Goal: Task Accomplishment & Management: Use online tool/utility

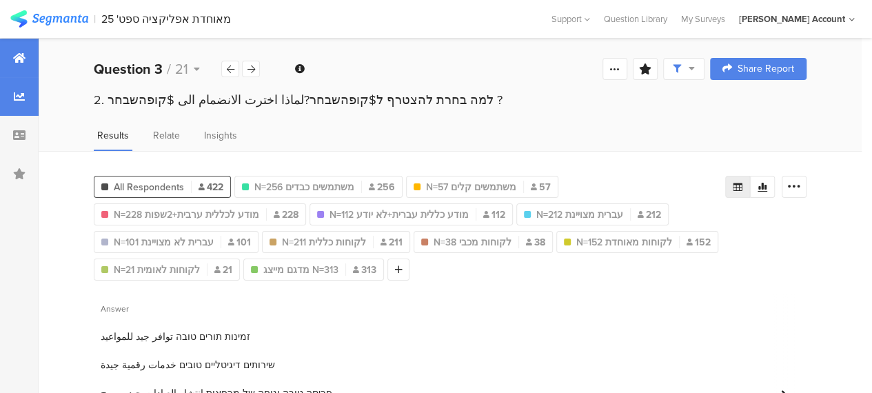
click at [26, 54] on div at bounding box center [19, 58] width 39 height 39
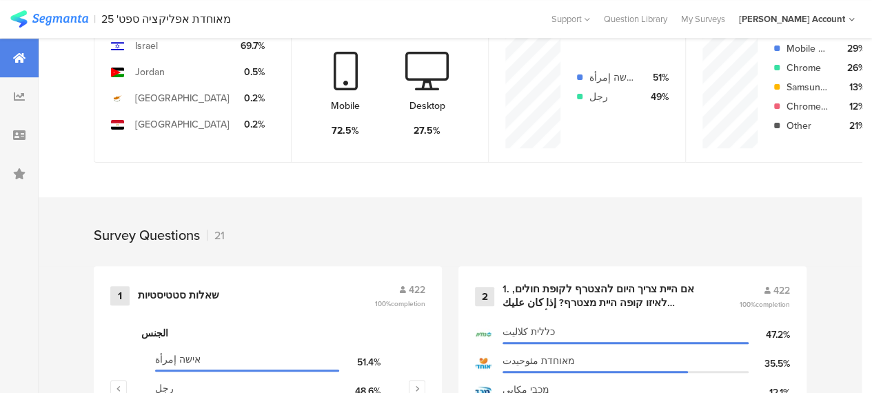
scroll to position [551, 0]
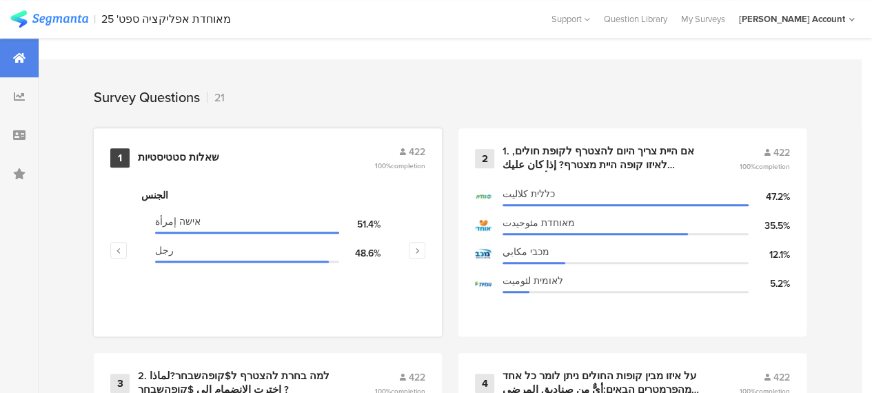
click at [185, 165] on div "שאלות סטטיסטיות" at bounding box center [178, 158] width 81 height 14
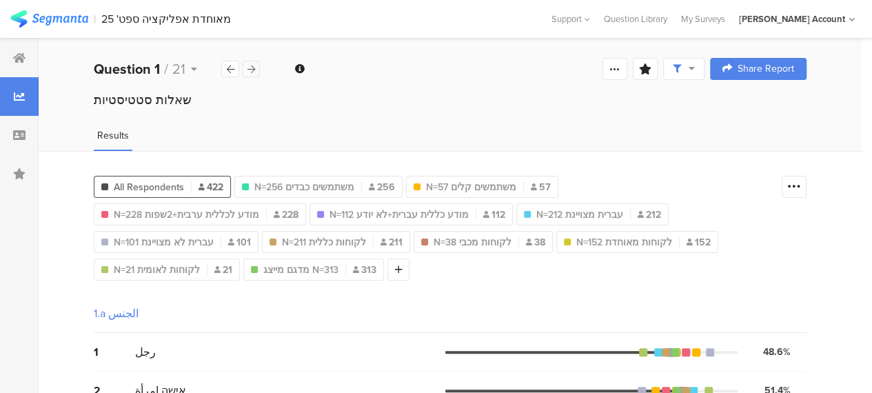
click at [254, 65] on icon at bounding box center [251, 69] width 8 height 9
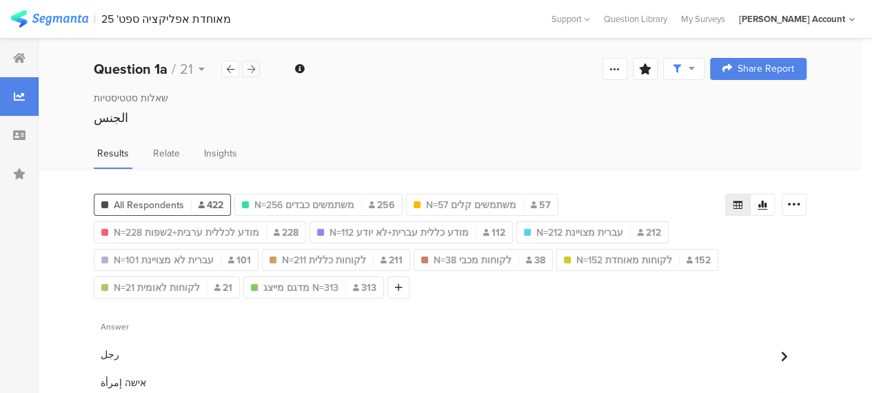
click at [257, 65] on div at bounding box center [251, 69] width 18 height 17
click at [18, 56] on icon at bounding box center [19, 57] width 12 height 11
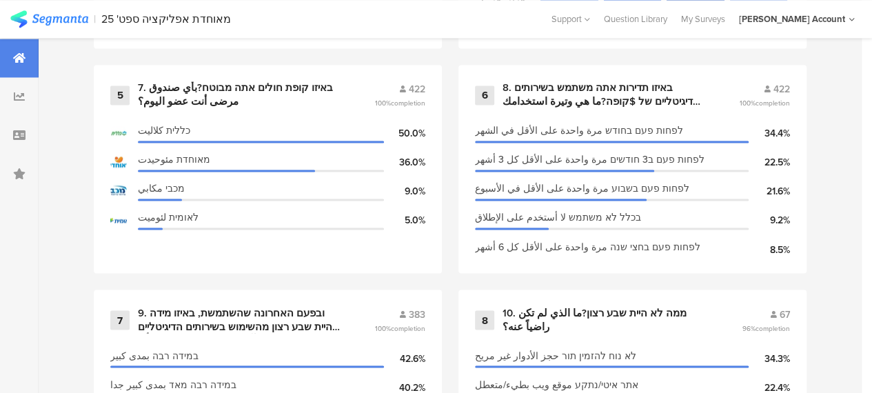
scroll to position [1034, 0]
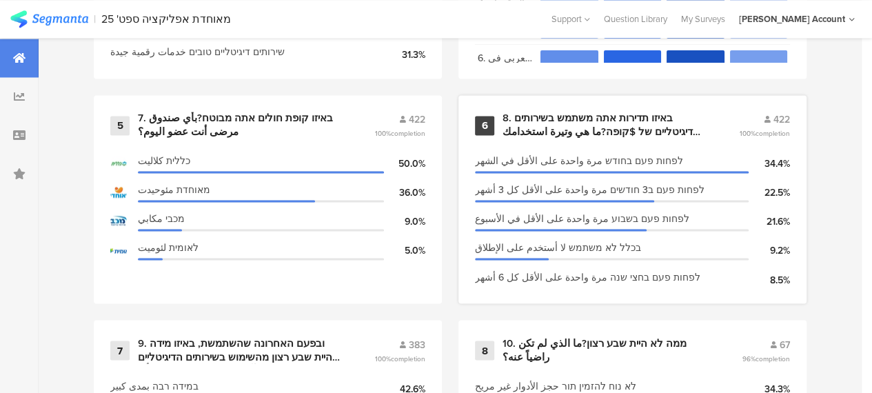
click at [542, 132] on div "8. באיזו תדירות אתה משתמש בשירותים הדיגיטליים של $קופה?ما هي وتيرة استخدامك للخ…" at bounding box center [603, 125] width 203 height 27
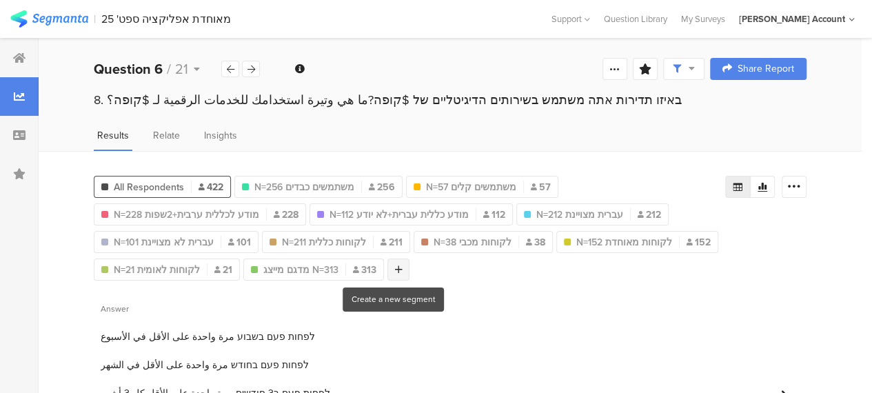
click at [395, 272] on div at bounding box center [398, 269] width 22 height 22
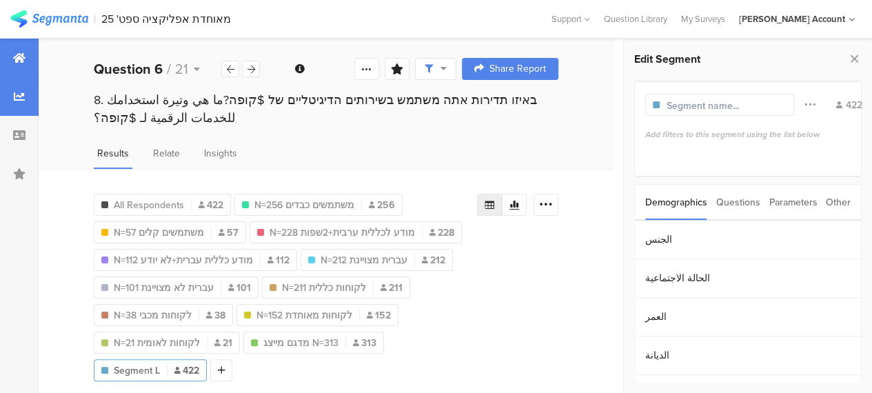
click at [15, 54] on icon at bounding box center [19, 57] width 12 height 11
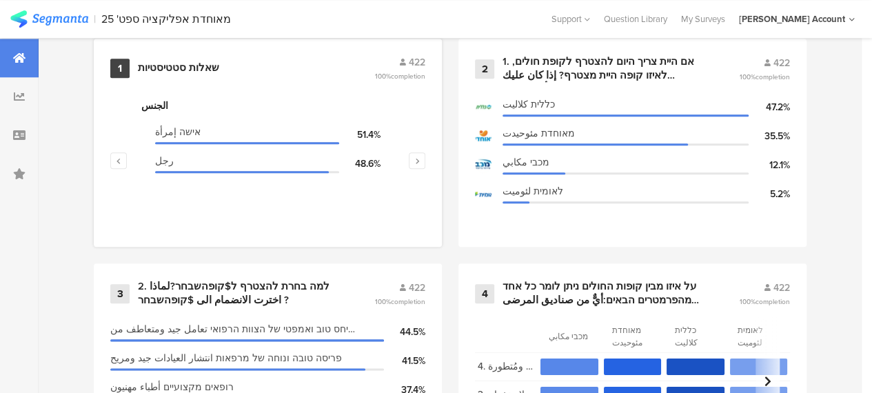
scroll to position [620, 0]
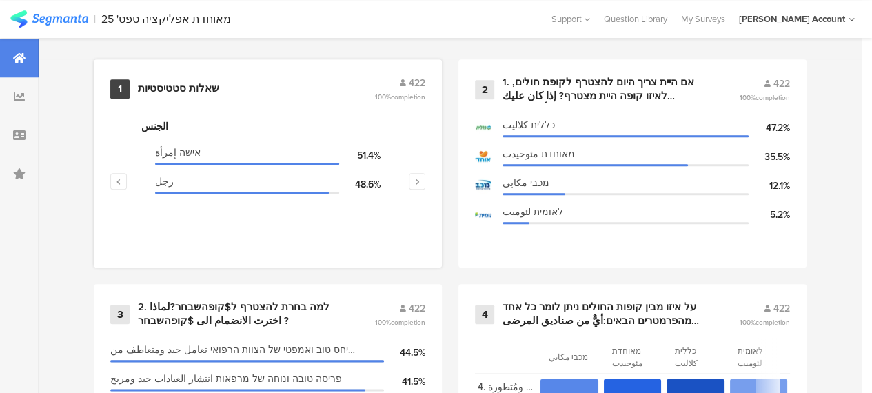
click at [207, 96] on div "שאלות סטטיסטיות" at bounding box center [178, 89] width 81 height 14
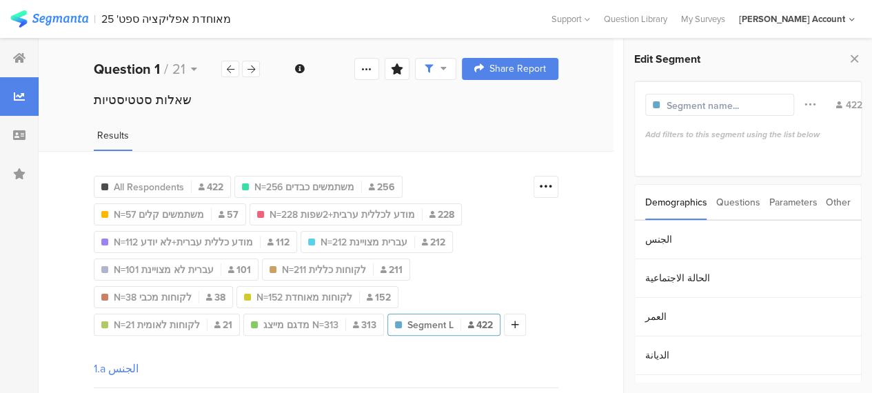
click at [785, 203] on div "Parameters" at bounding box center [792, 202] width 48 height 35
click at [646, 239] on section "c" at bounding box center [748, 239] width 226 height 39
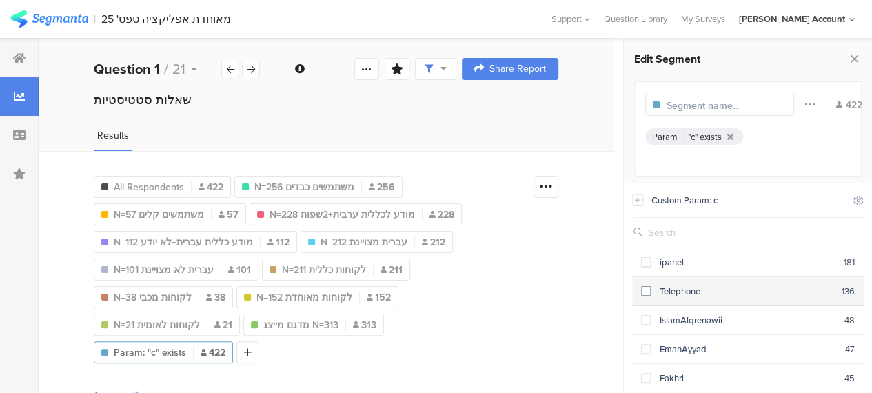
click at [648, 291] on span at bounding box center [646, 291] width 10 height 10
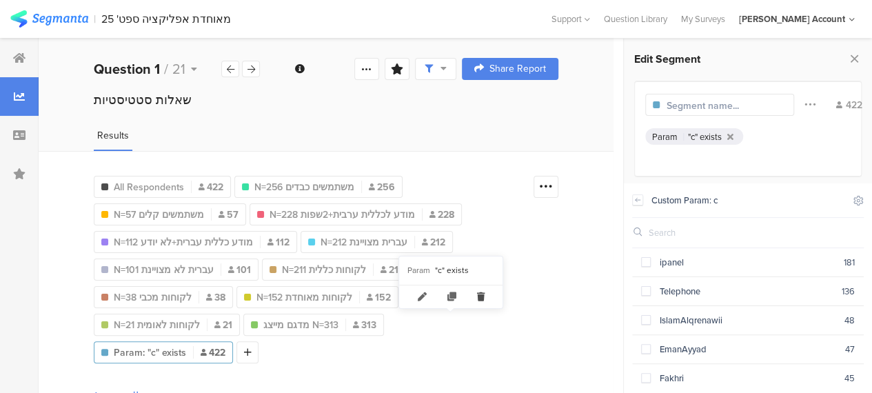
click at [482, 293] on icon at bounding box center [480, 296] width 28 height 23
type input "מדגם מייצג N=313"
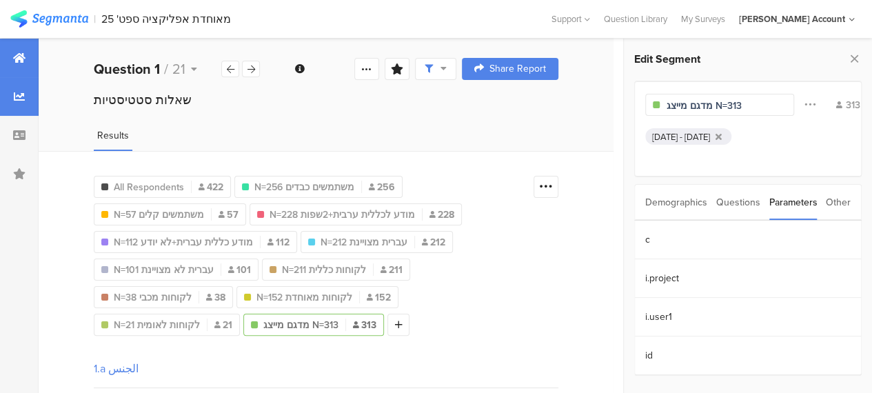
click at [9, 47] on div at bounding box center [19, 58] width 39 height 39
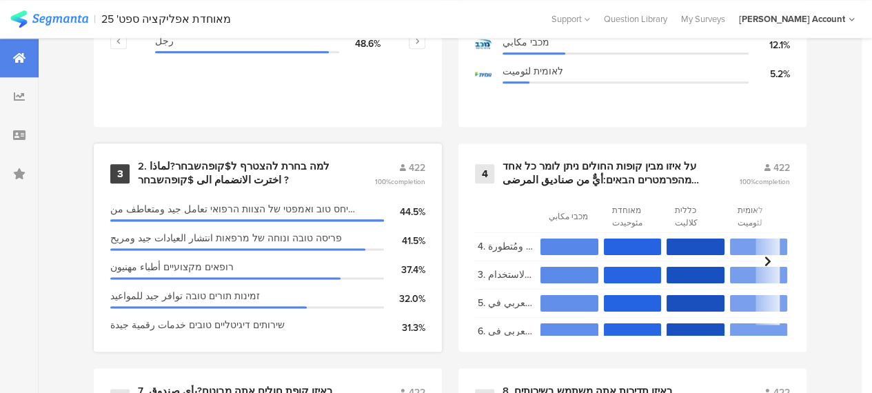
scroll to position [758, 0]
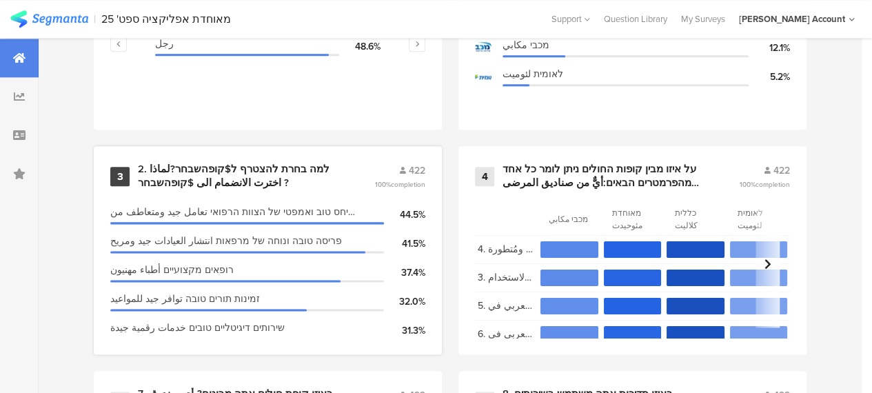
click at [216, 173] on div "2. למה בחרת להצטרף ל$קופהשבחר?لماذا اخترت الانضمام الى $קופהשבחר ?" at bounding box center [239, 176] width 203 height 27
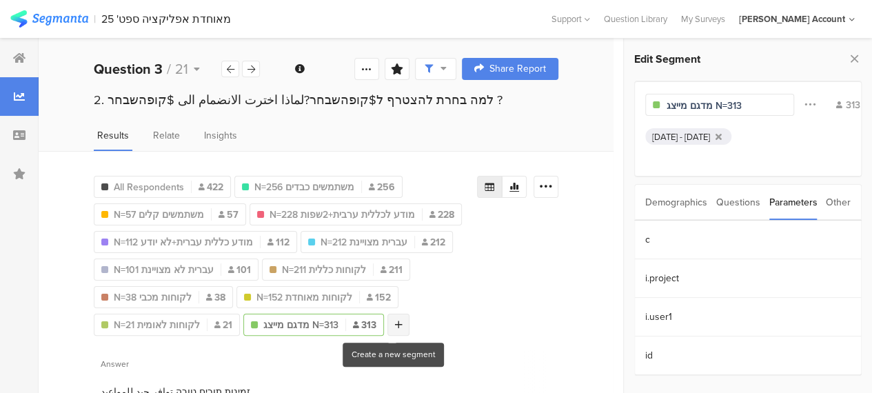
click at [395, 326] on icon at bounding box center [399, 325] width 8 height 10
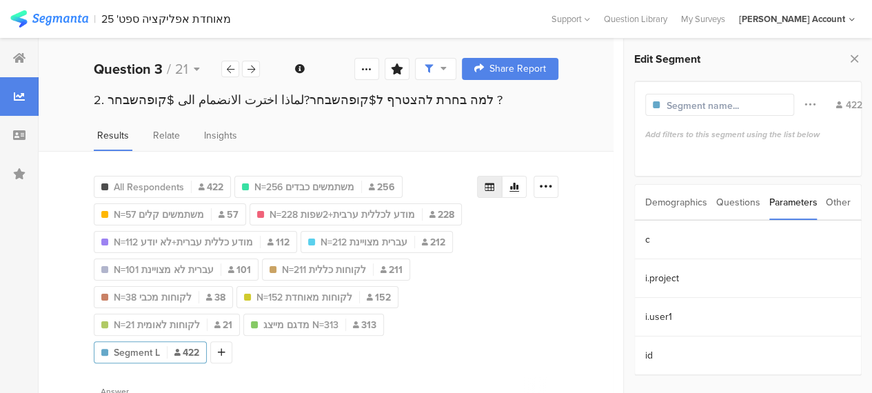
click at [840, 201] on div "Other" at bounding box center [837, 202] width 25 height 35
click at [688, 240] on section "Time Range" at bounding box center [748, 239] width 226 height 39
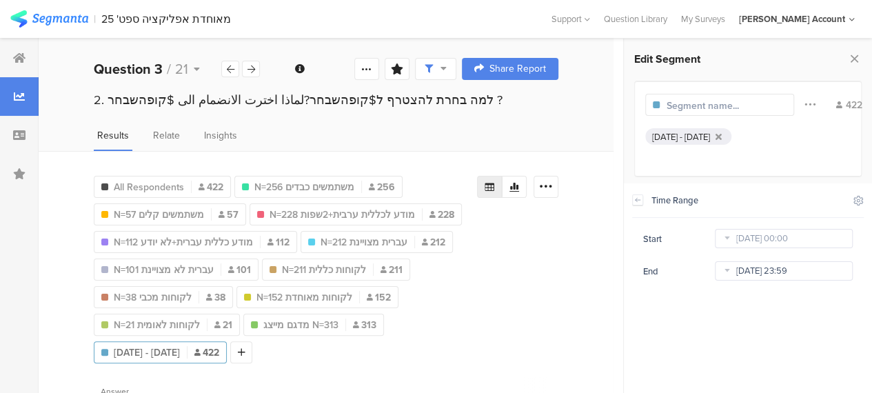
click at [780, 272] on input "[DATE] 23:59" at bounding box center [784, 270] width 138 height 19
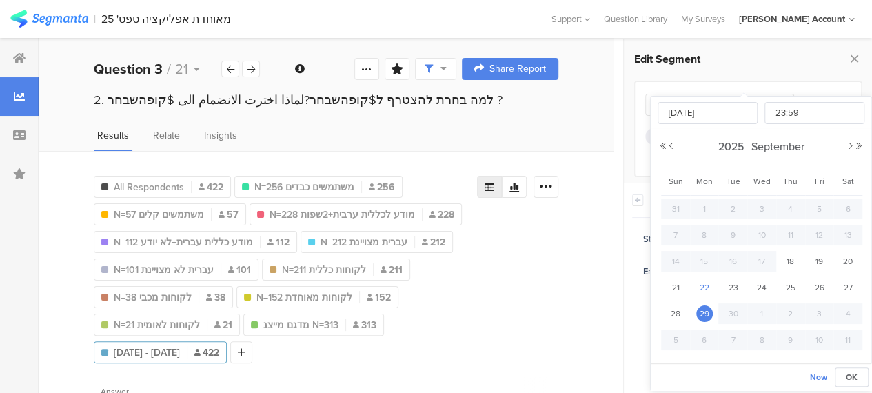
click at [697, 285] on span "22" at bounding box center [704, 287] width 17 height 17
type input "[DATE] 23:59"
type input "[DATE]"
click at [586, 294] on div "All Respondents 422 [DATE] - [DATE] Q6 : לפחות פעם בשבוע مرة واحدة على الأقل في…" at bounding box center [326, 355] width 575 height 409
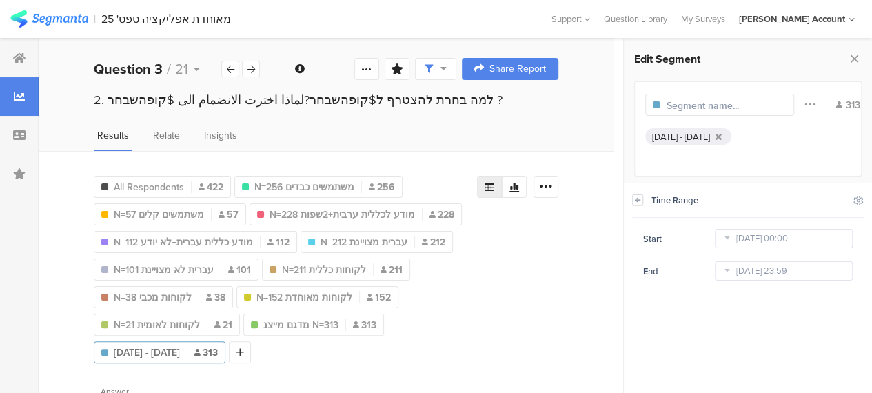
click at [636, 202] on icon at bounding box center [638, 199] width 10 height 11
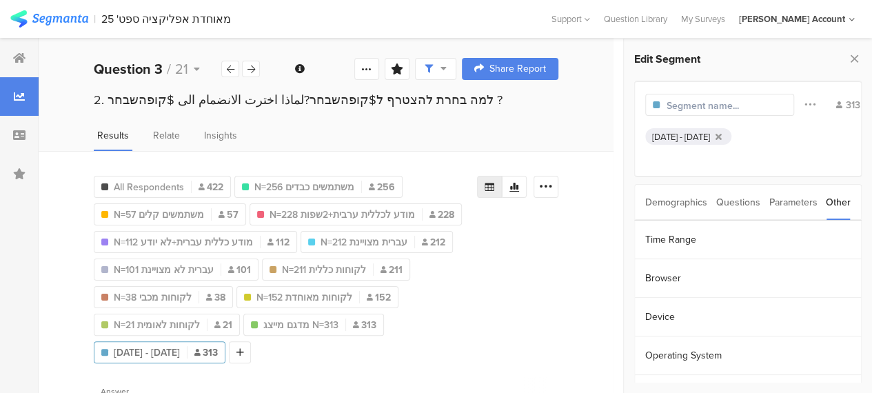
click at [737, 202] on div "Questions" at bounding box center [738, 202] width 44 height 35
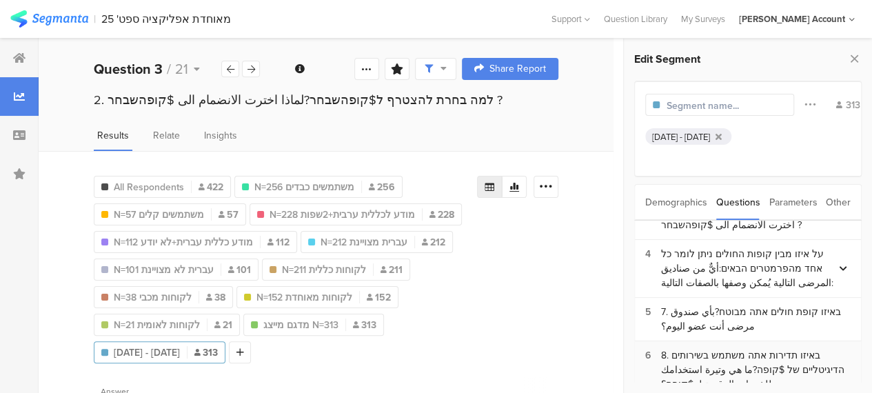
scroll to position [69, 0]
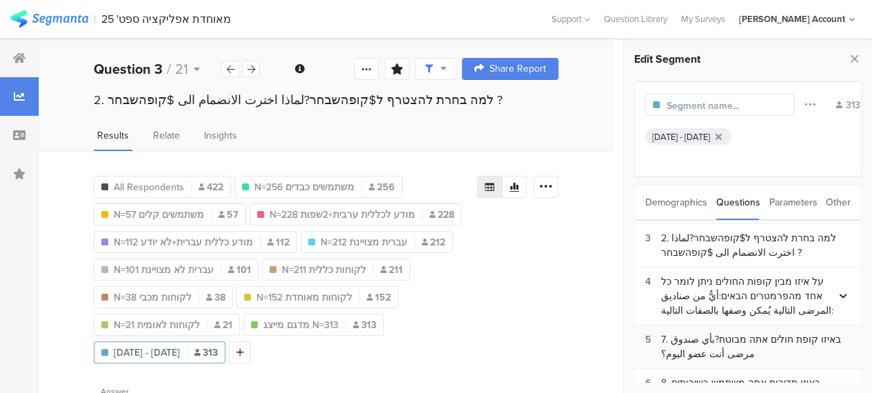
click at [739, 332] on div "7. באיזו קופת חולים אתה מבוטח?بأي صندوق مرضى أنت عضو اليوم؟" at bounding box center [755, 346] width 189 height 29
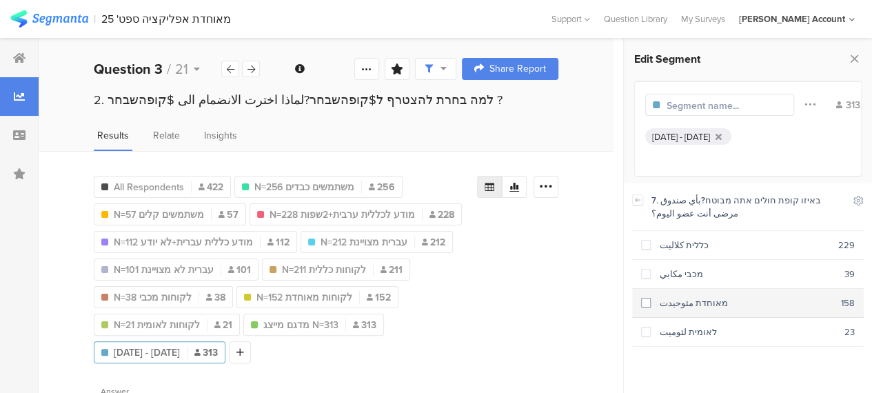
click at [644, 299] on span at bounding box center [646, 303] width 10 height 10
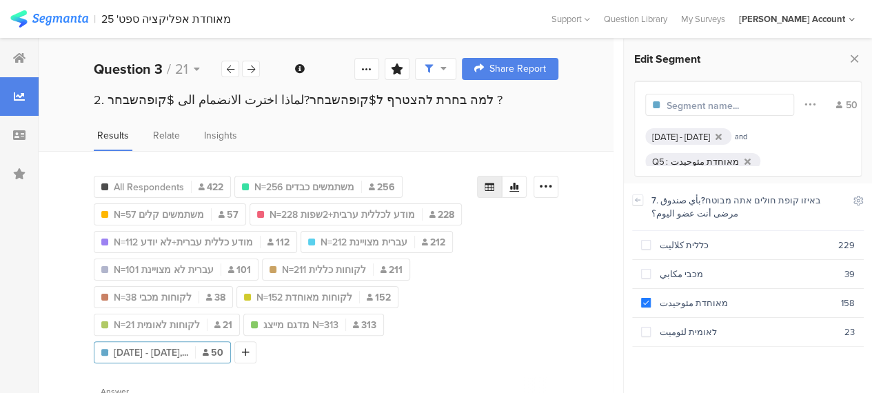
click at [730, 101] on input "text" at bounding box center [726, 106] width 120 height 14
click at [497, 309] on div "All Respondents 422 [DATE] - [DATE] Q6 : לפחות פעם בשבוע مرة واحدة على الأقل في…" at bounding box center [326, 266] width 464 height 193
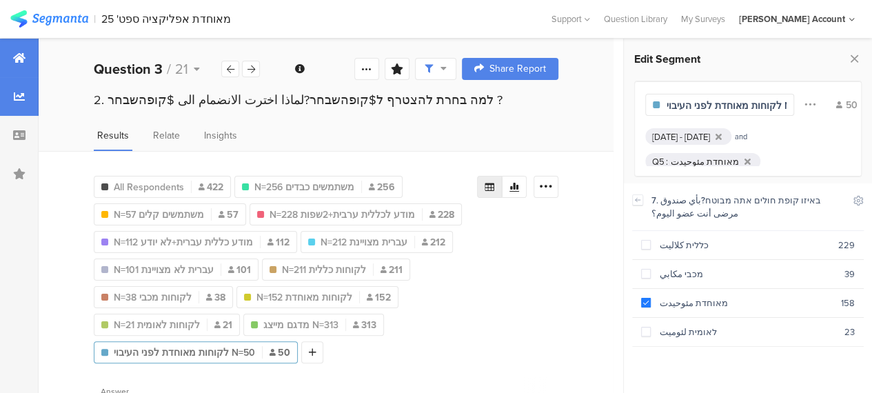
click at [15, 55] on icon at bounding box center [19, 57] width 12 height 11
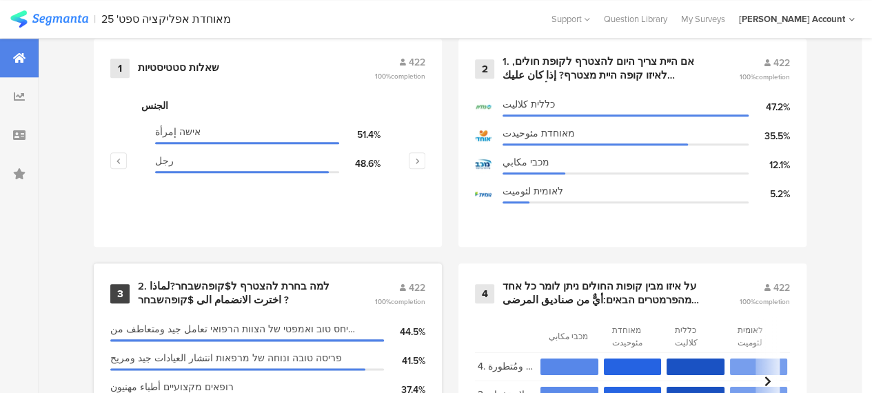
scroll to position [620, 0]
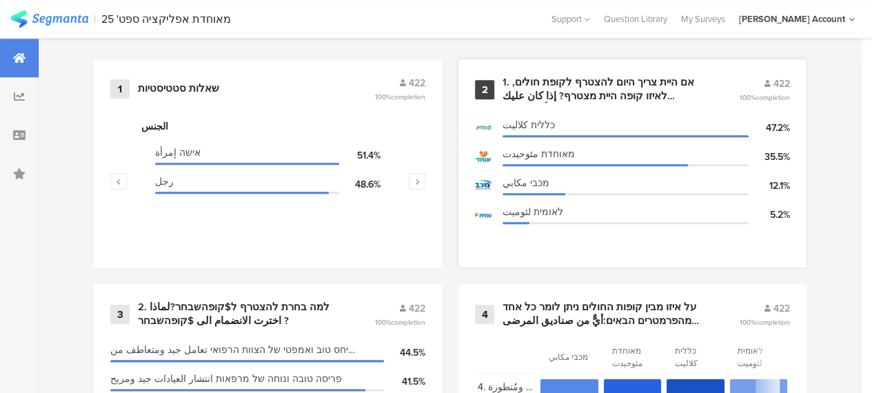
click at [579, 92] on div "1. אם היית צריך היום להצטרף לקופת חולים, לאיזו קופה היית מצטרף? إذا كان عليك ال…" at bounding box center [603, 89] width 203 height 27
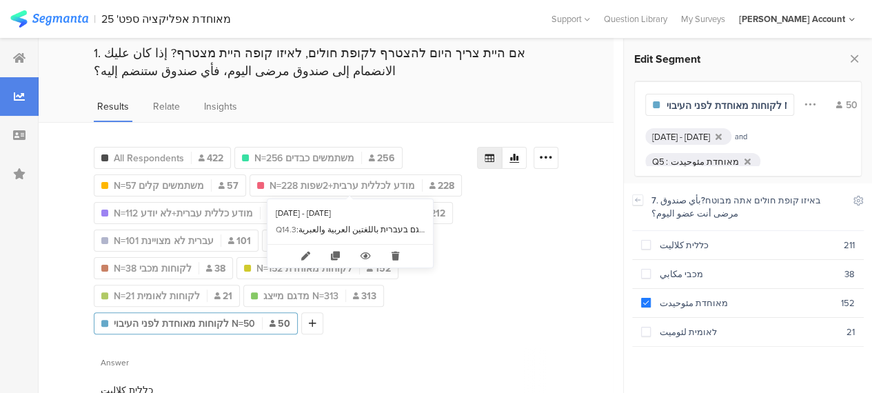
scroll to position [69, 0]
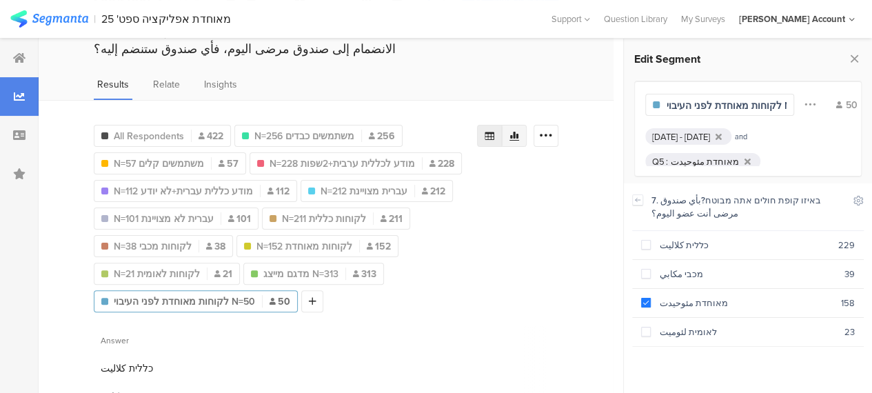
click at [526, 136] on div at bounding box center [514, 136] width 25 height 22
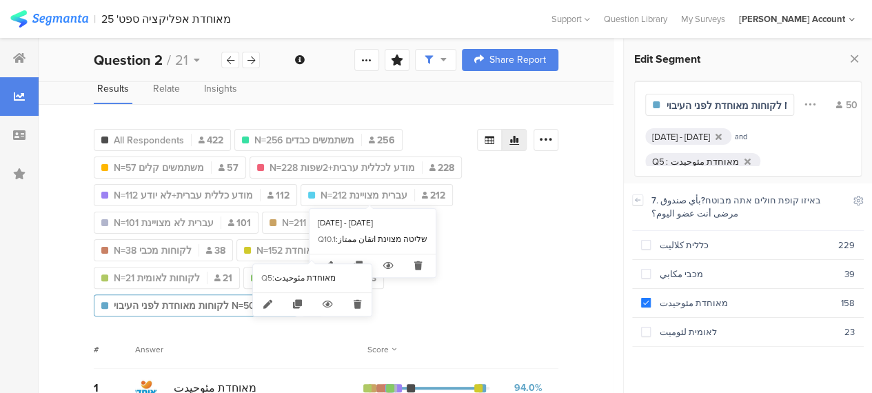
scroll to position [138, 0]
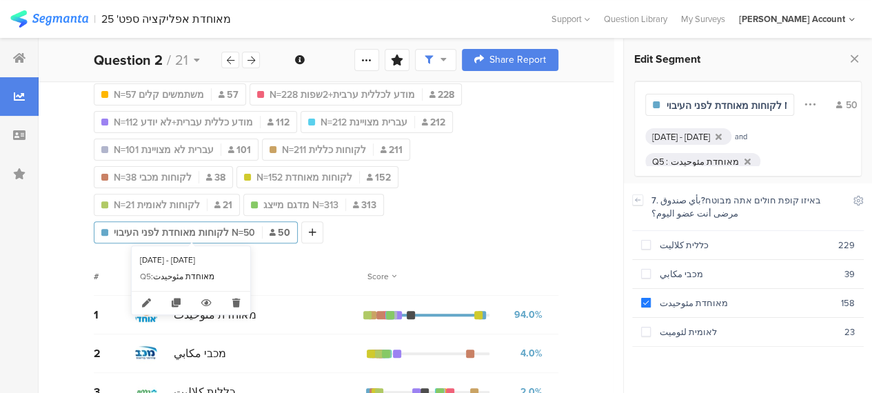
click at [209, 229] on span "לקוחות מאוחדת לפני העיבוי N=50" at bounding box center [184, 232] width 141 height 14
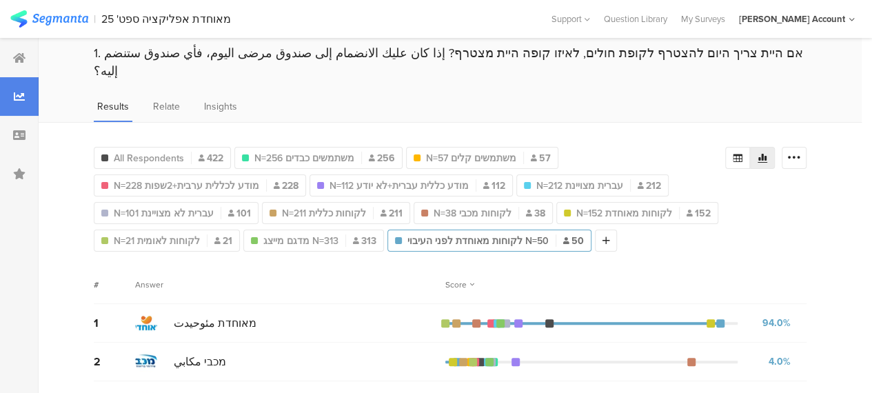
scroll to position [69, 0]
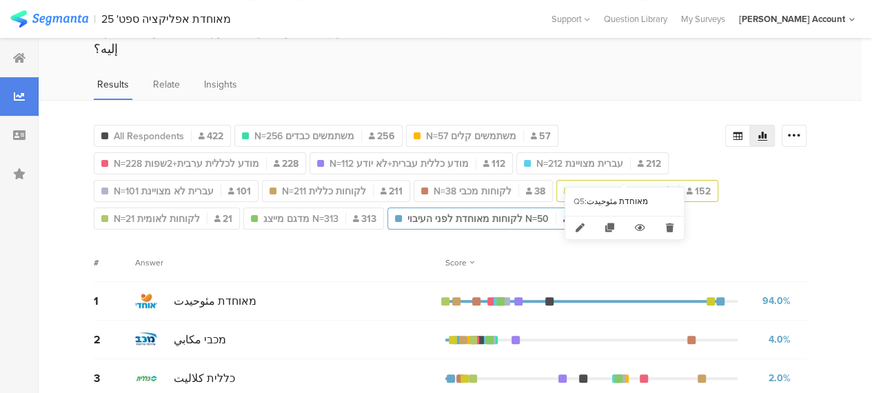
click at [622, 184] on span "N=152 לקוחות מאוחדת" at bounding box center [624, 191] width 96 height 14
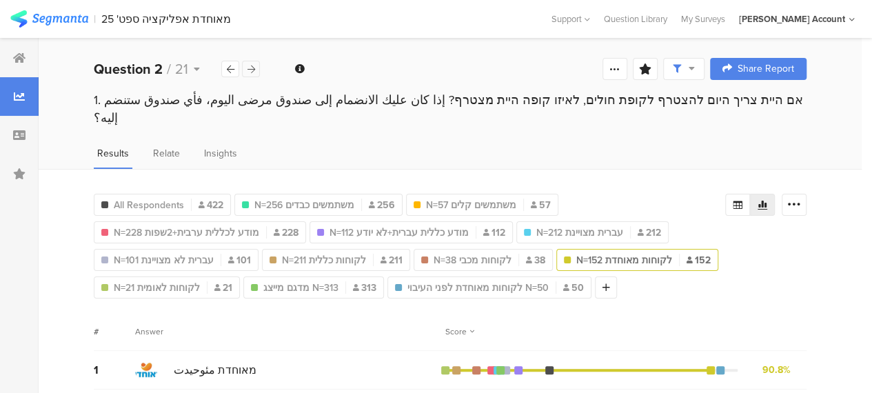
click at [252, 72] on icon at bounding box center [251, 69] width 8 height 9
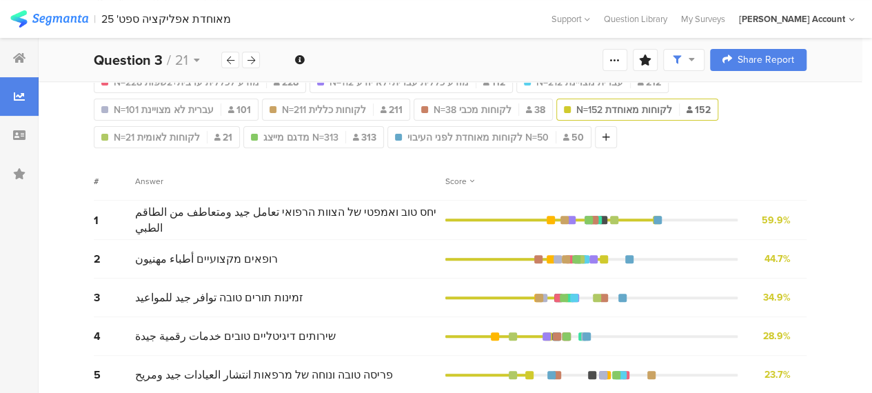
scroll to position [112, 0]
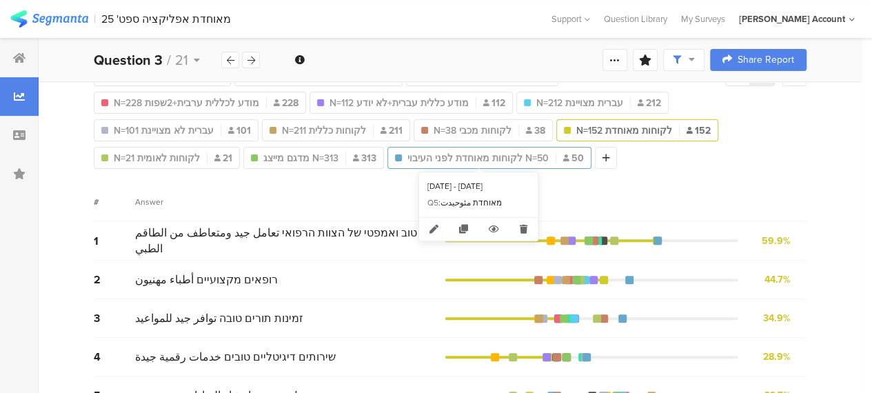
click at [473, 156] on span "לקוחות מאוחדת לפני העיבוי N=50" at bounding box center [477, 158] width 141 height 14
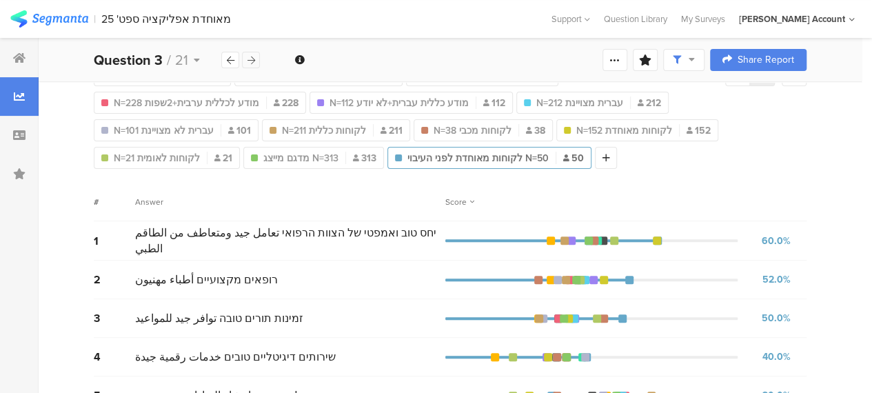
click at [252, 58] on icon at bounding box center [251, 60] width 8 height 9
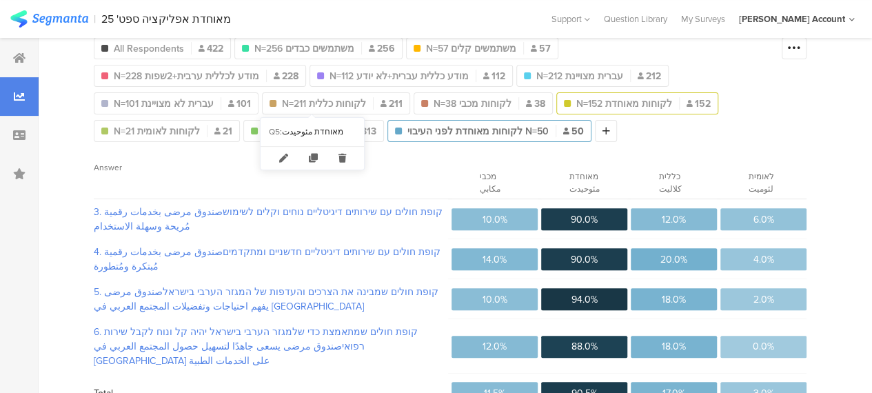
scroll to position [160, 0]
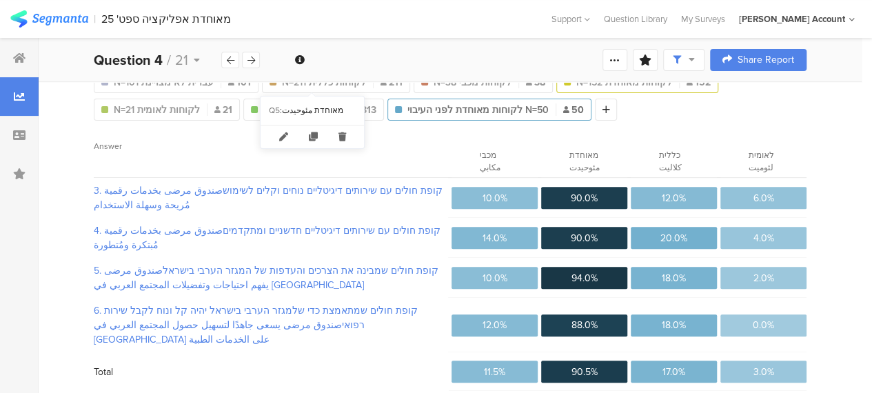
click at [576, 82] on span "N=152 לקוחות מאוחדת" at bounding box center [624, 82] width 96 height 14
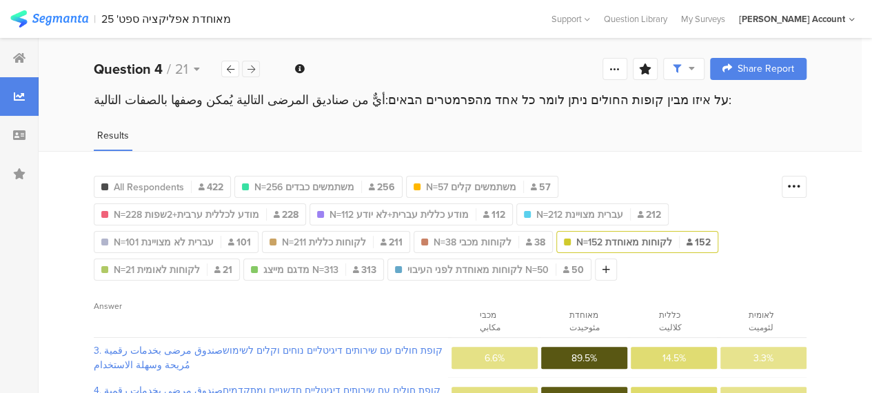
click at [254, 66] on icon at bounding box center [251, 69] width 8 height 9
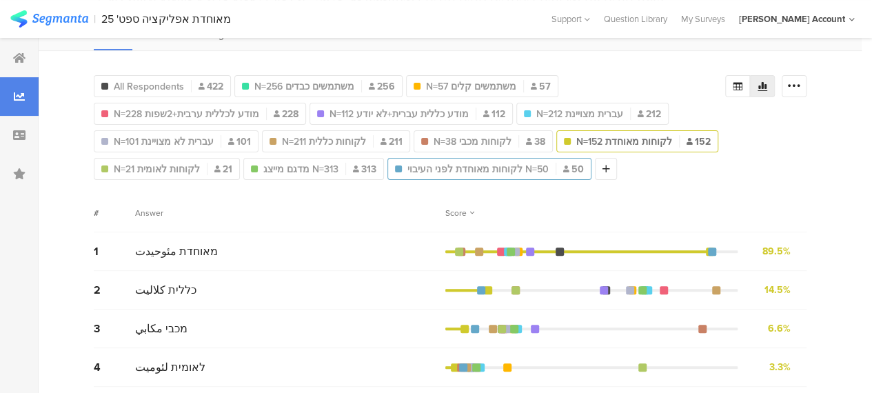
scroll to position [121, 0]
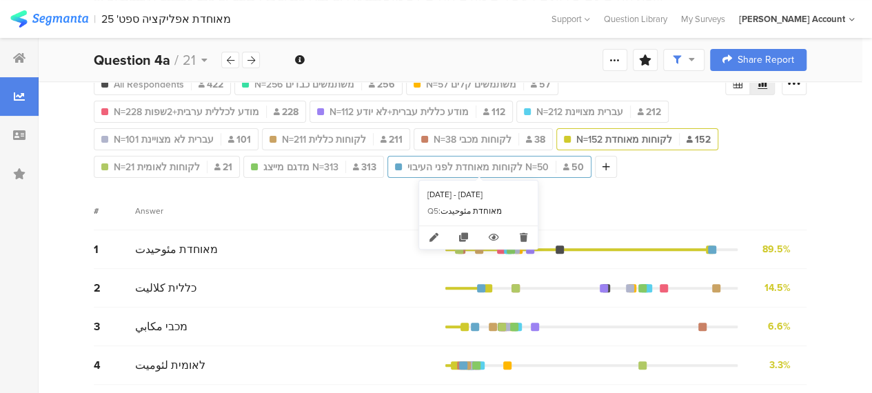
click at [494, 168] on span "לקוחות מאוחדת לפני העיבוי N=50" at bounding box center [477, 167] width 141 height 14
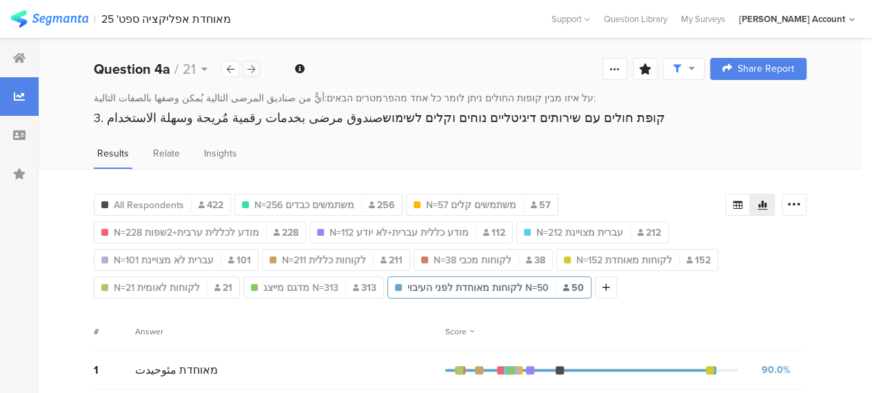
click at [252, 68] on icon at bounding box center [251, 69] width 8 height 9
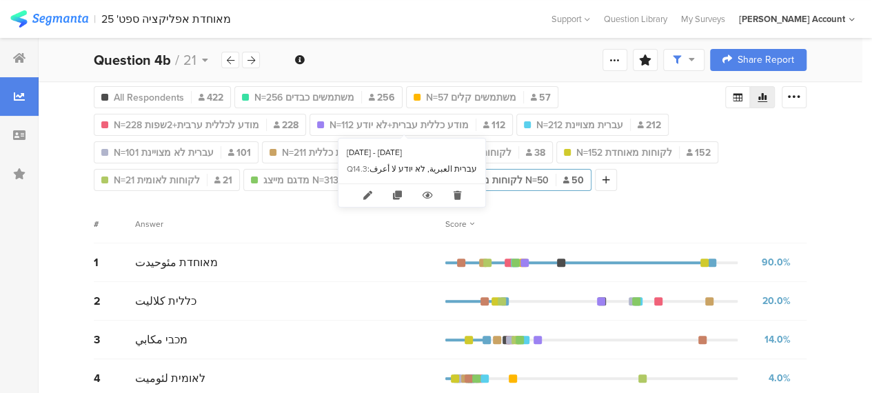
scroll to position [121, 0]
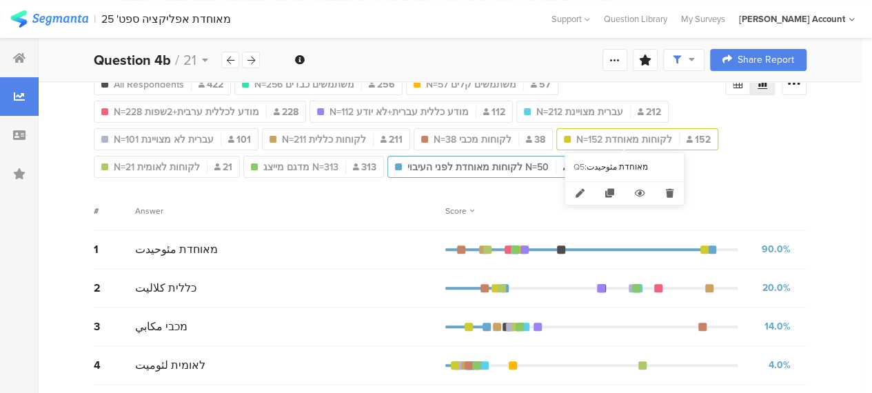
click at [630, 138] on span "N=152 לקוחות מאוחדת" at bounding box center [624, 139] width 96 height 14
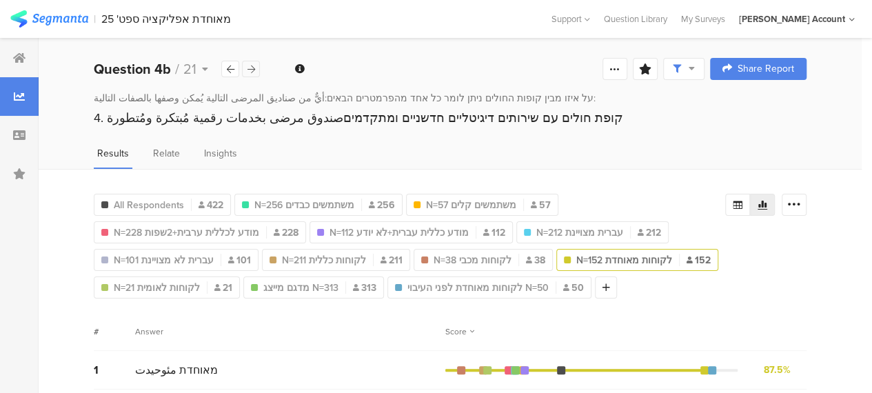
click at [249, 68] on icon at bounding box center [251, 69] width 8 height 9
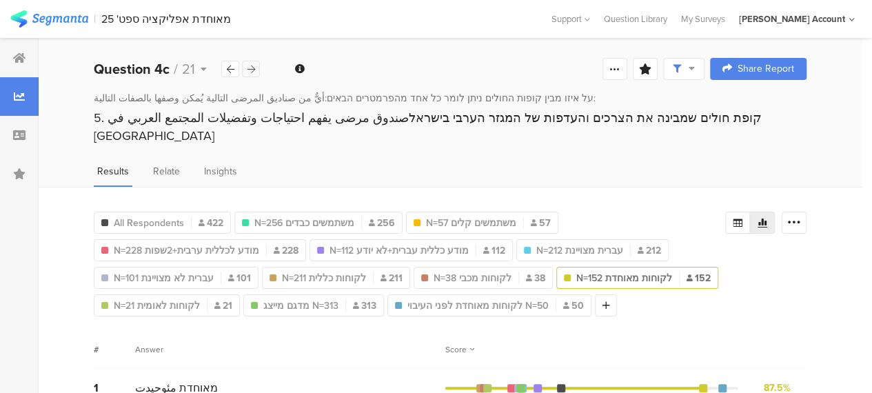
click at [249, 68] on icon at bounding box center [251, 69] width 8 height 9
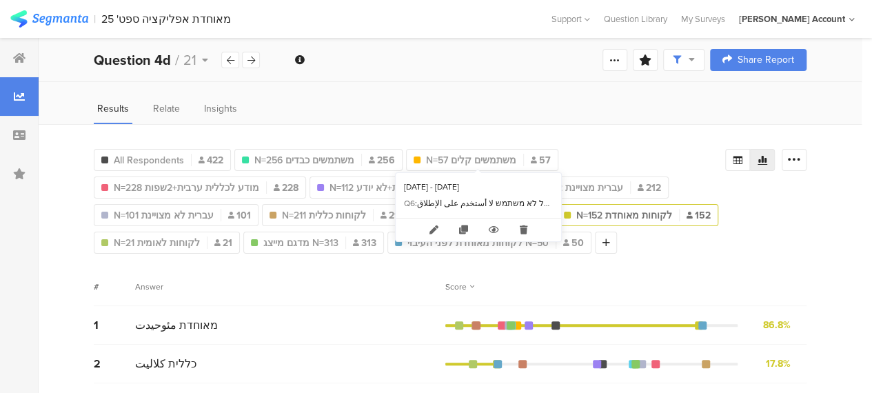
scroll to position [138, 0]
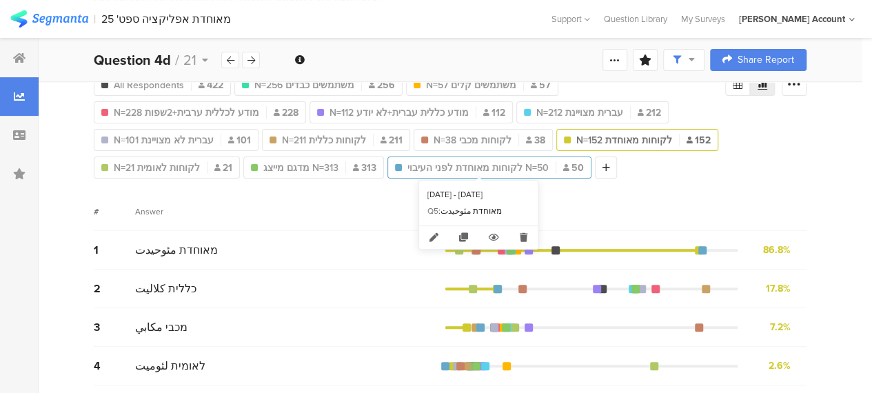
click at [482, 163] on span "לקוחות מאוחדת לפני העיבוי N=50" at bounding box center [477, 168] width 141 height 14
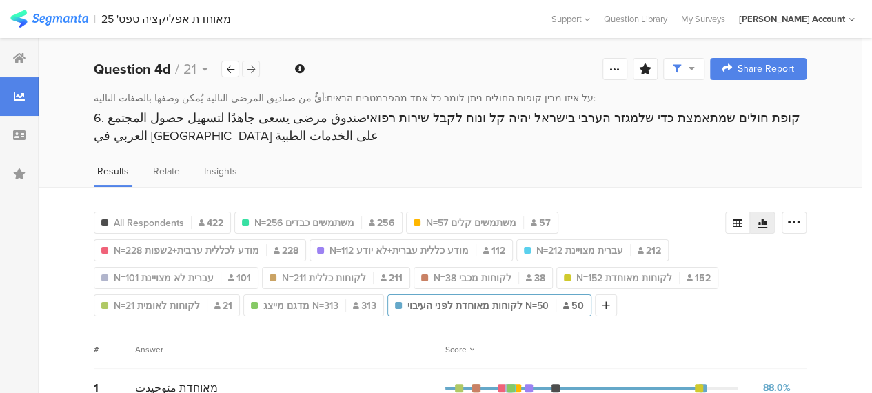
click at [254, 71] on icon at bounding box center [251, 69] width 8 height 9
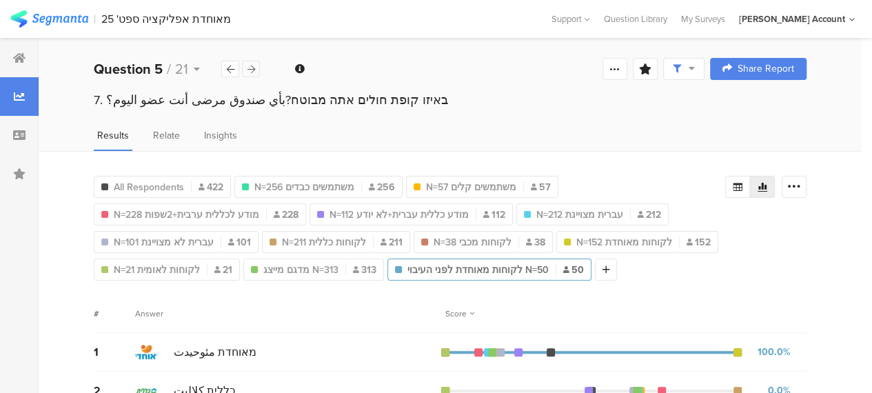
click at [252, 72] on icon at bounding box center [251, 69] width 8 height 9
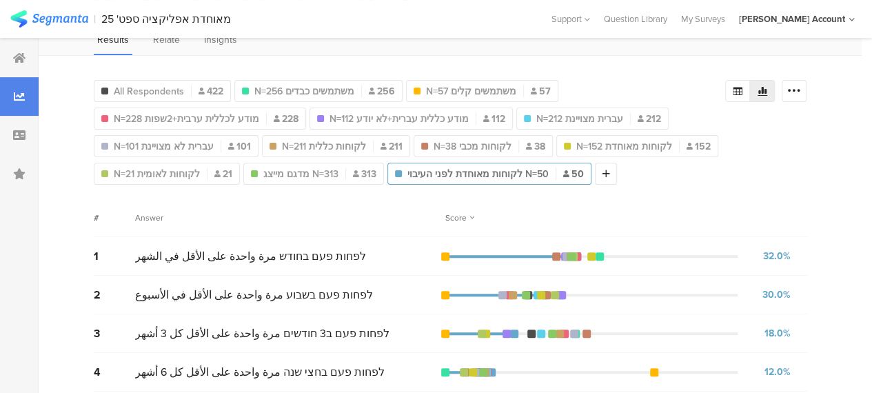
scroll to position [69, 0]
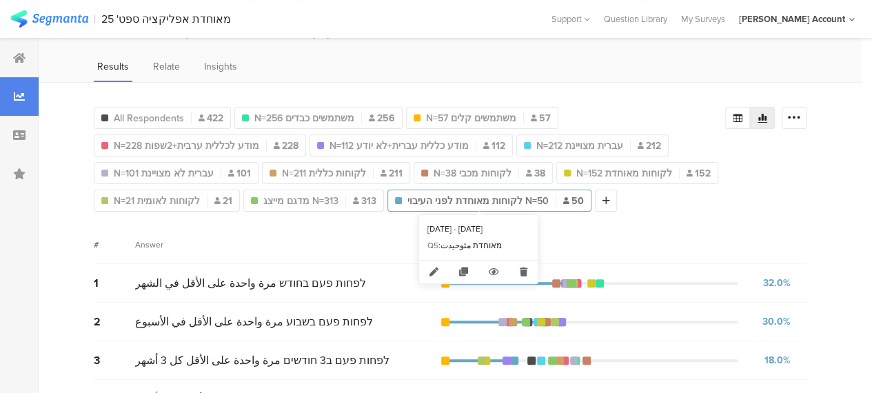
click at [510, 200] on span "לקוחות מאוחדת לפני העיבוי N=50" at bounding box center [477, 201] width 141 height 14
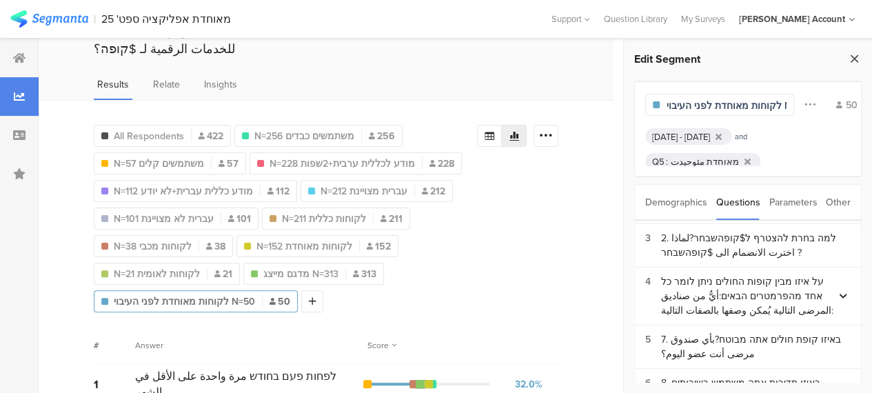
click at [854, 56] on icon at bounding box center [854, 58] width 14 height 19
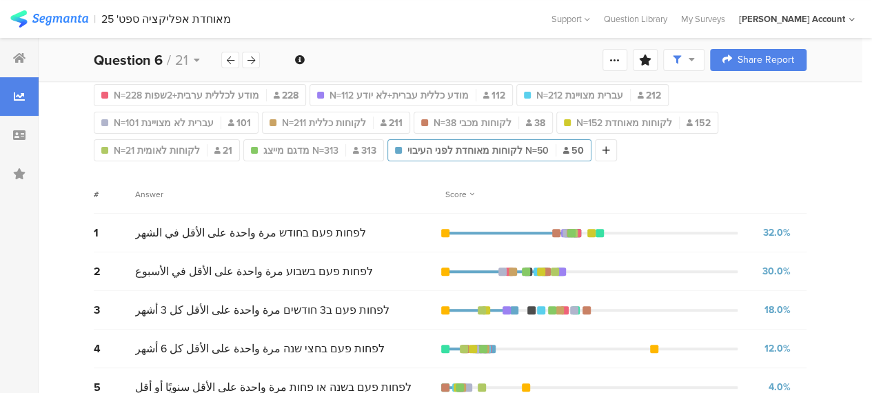
scroll to position [138, 0]
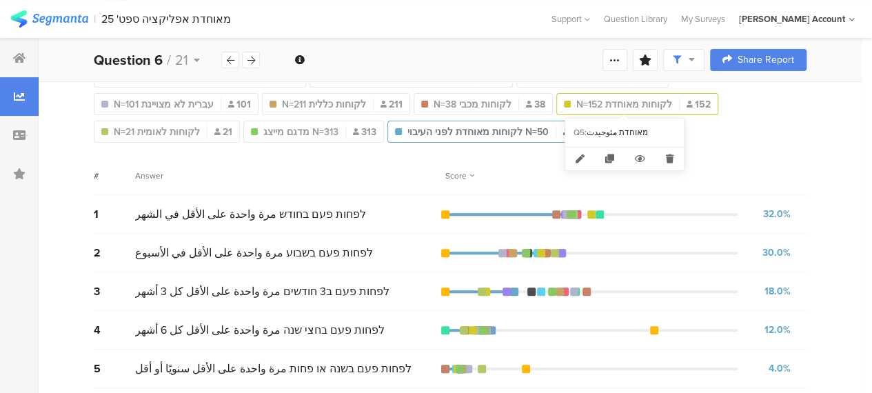
click at [642, 101] on span "N=152 לקוחות מאוחדת" at bounding box center [624, 104] width 96 height 14
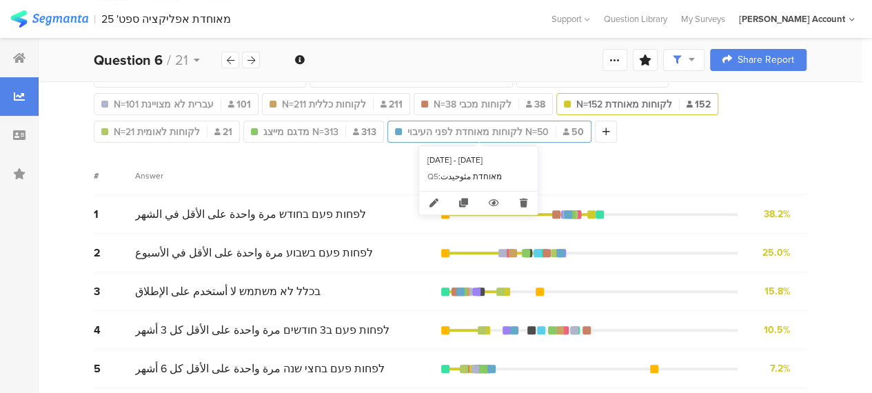
click at [474, 130] on span "לקוחות מאוחדת לפני העיבוי N=50" at bounding box center [477, 132] width 141 height 14
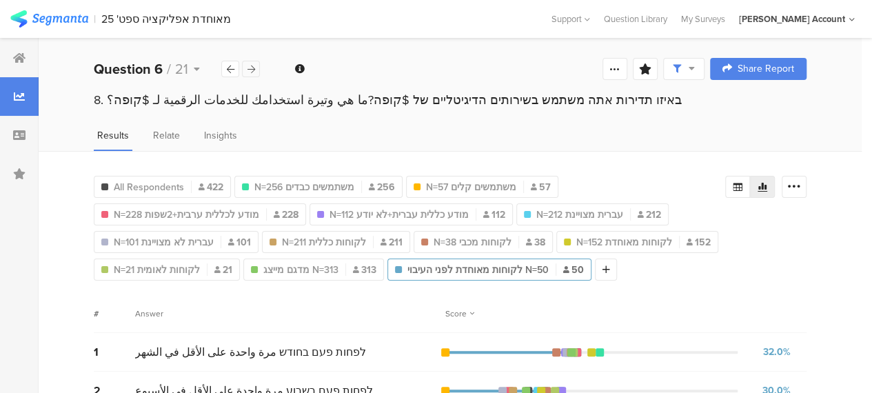
click at [254, 67] on icon at bounding box center [251, 69] width 8 height 9
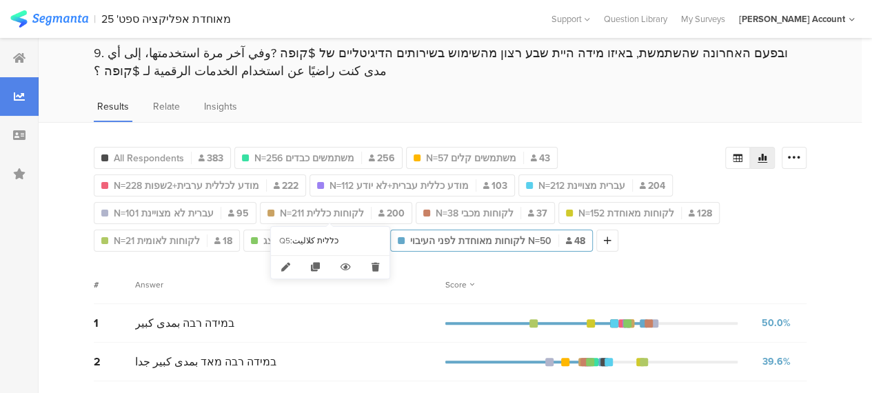
scroll to position [69, 0]
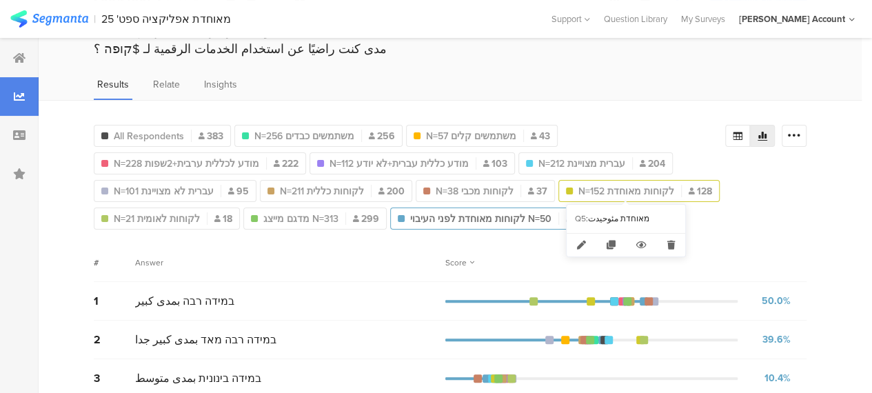
click at [606, 185] on span "N=152 לקוחות מאוחדת" at bounding box center [626, 191] width 96 height 14
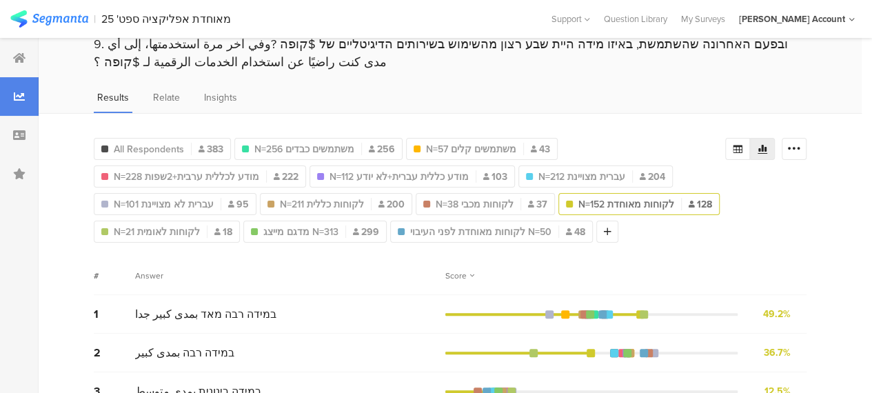
scroll to position [69, 0]
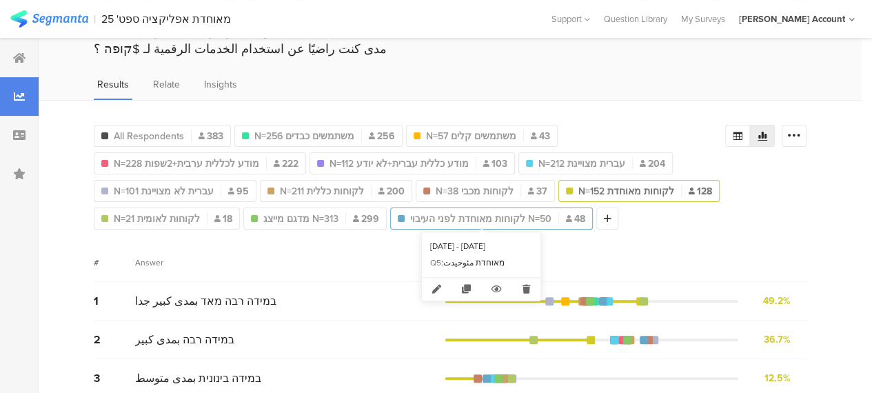
click at [493, 216] on span "לקוחות מאוחדת לפני העיבוי N=50" at bounding box center [480, 219] width 141 height 14
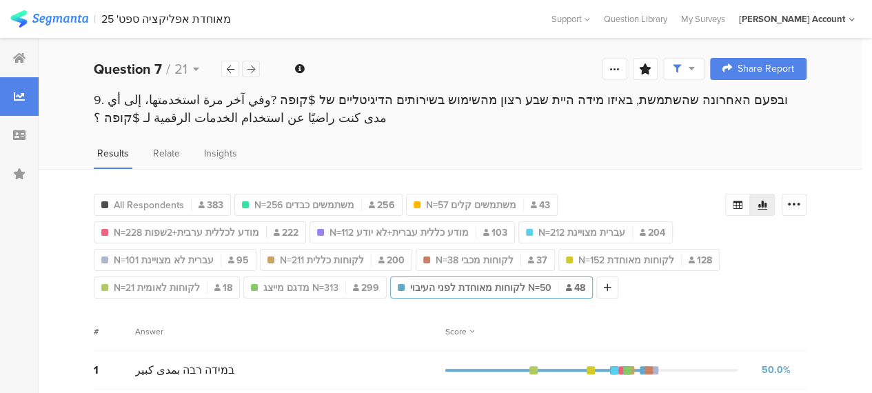
click at [252, 68] on icon at bounding box center [251, 69] width 8 height 9
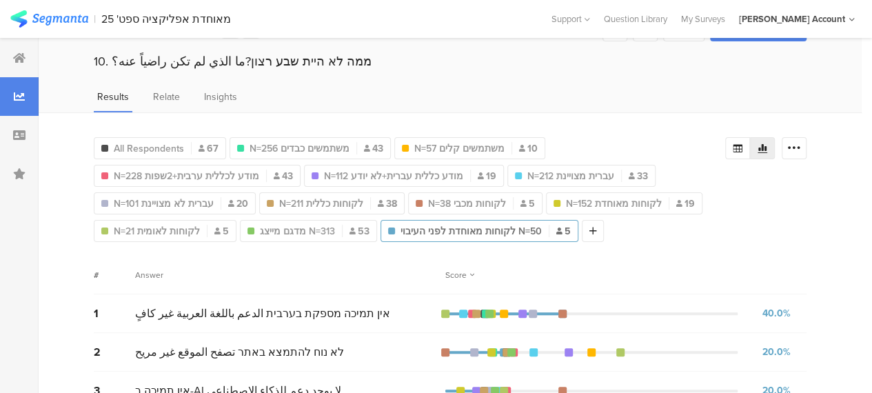
scroll to position [69, 0]
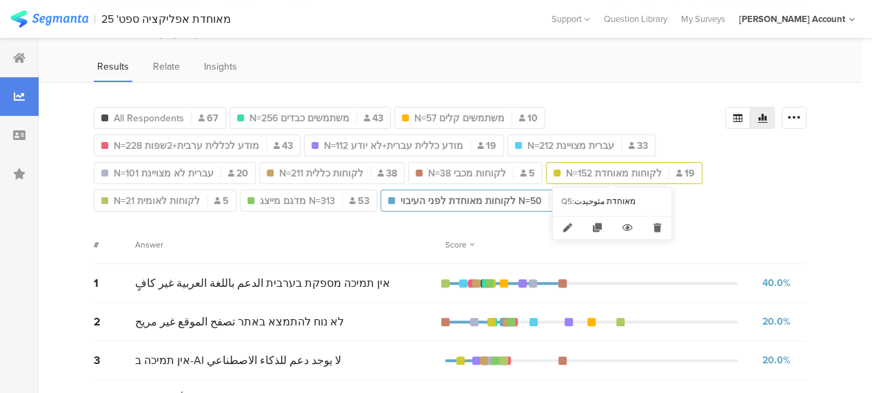
click at [624, 169] on span "N=152 לקוחות מאוחדת" at bounding box center [614, 173] width 96 height 14
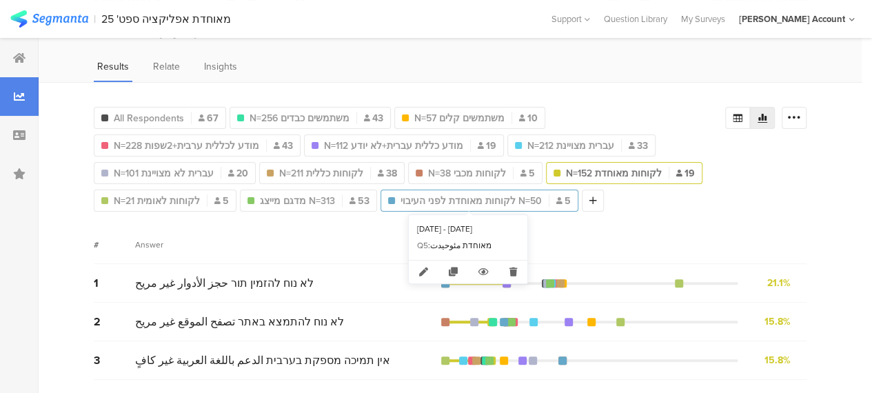
click at [490, 198] on span "לקוחות מאוחדת לפני העיבוי N=50" at bounding box center [470, 201] width 141 height 14
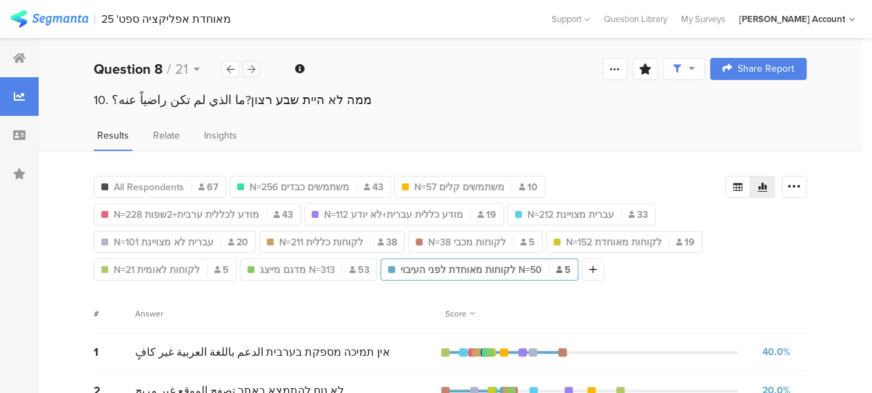
click at [255, 65] on div at bounding box center [251, 69] width 18 height 17
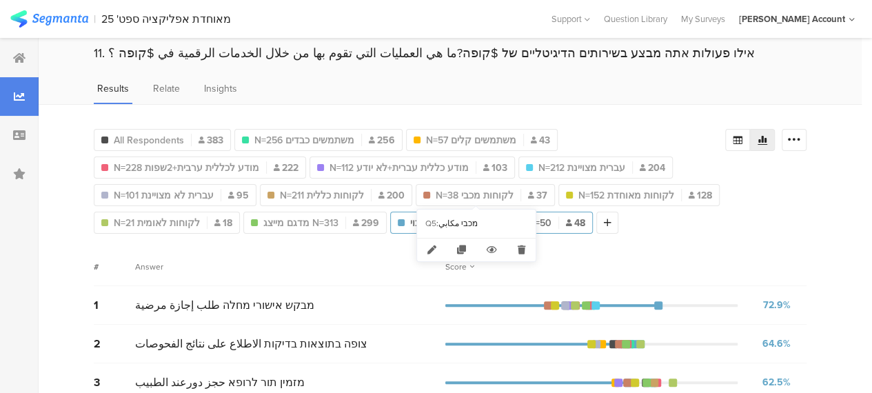
scroll to position [69, 0]
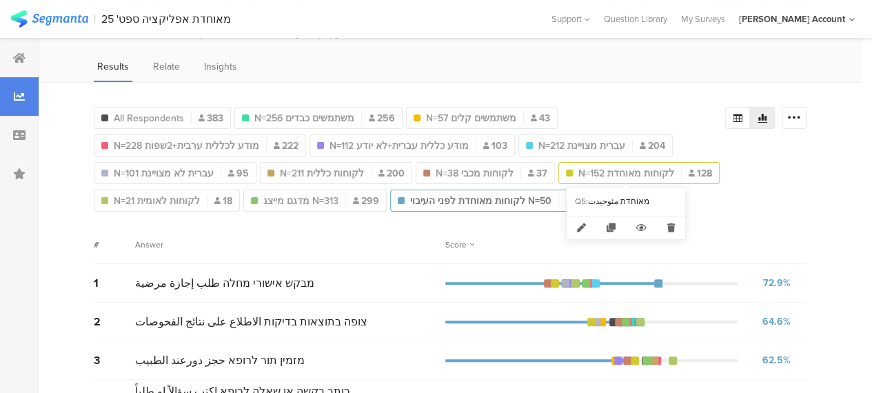
click at [642, 176] on span "N=152 לקוחות מאוחדת" at bounding box center [626, 173] width 96 height 14
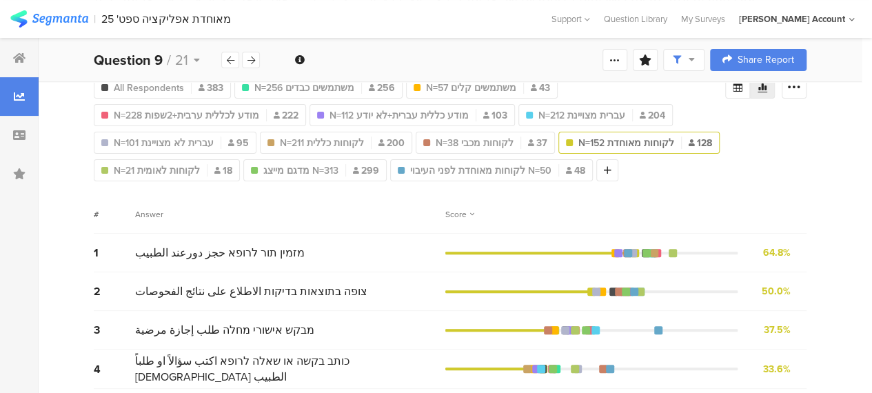
scroll to position [69, 0]
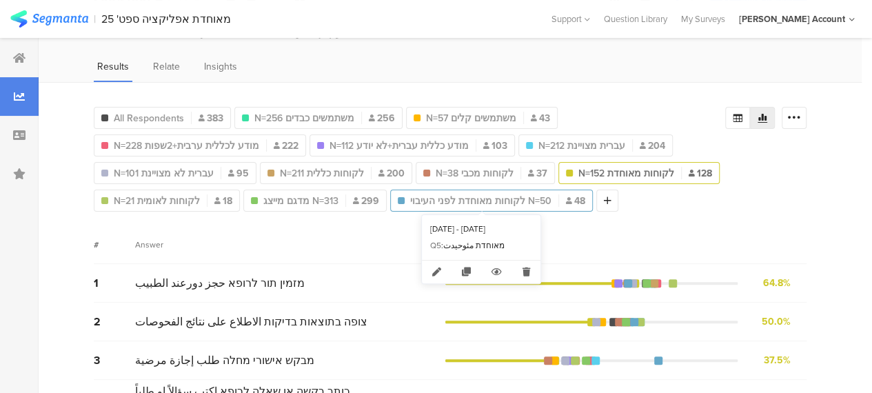
click at [484, 200] on span "לקוחות מאוחדת לפני העיבוי N=50" at bounding box center [480, 201] width 141 height 14
type input "לקוחות מאוחדת לפני העיבוי N=50"
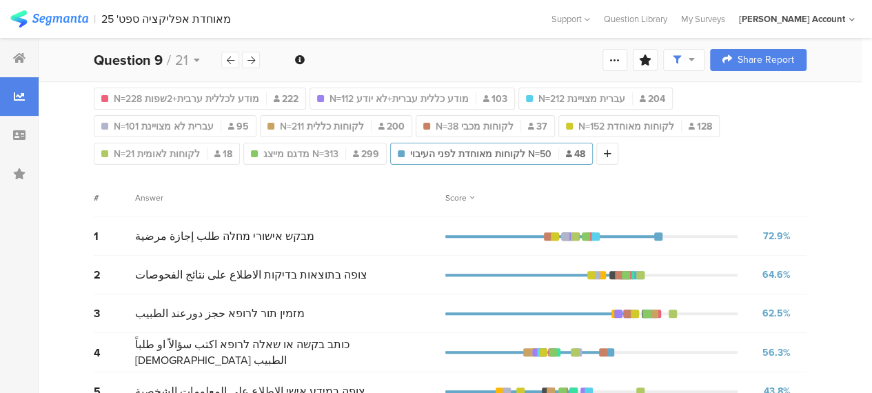
scroll to position [138, 0]
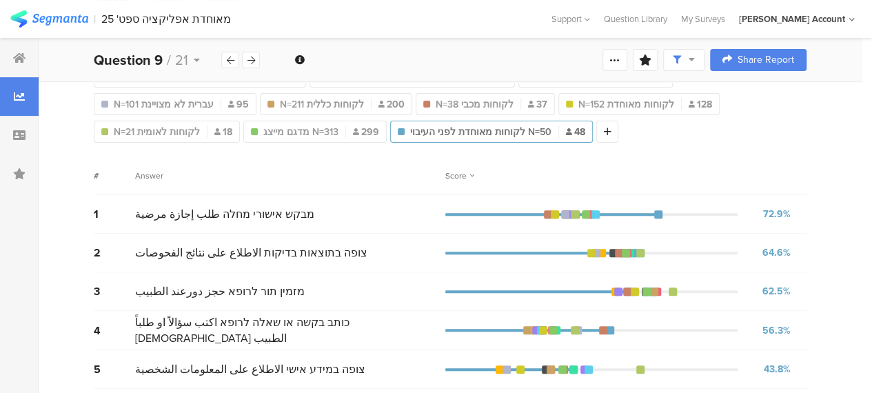
click at [725, 132] on div "All Respondents 383 N=256 משתמשים כבדים 256 N=57 משתמשים קלים 43 N=228 מודע לכל…" at bounding box center [409, 87] width 631 height 110
click at [353, 165] on div "# Answer Score" at bounding box center [450, 175] width 712 height 39
click at [604, 128] on icon at bounding box center [608, 132] width 8 height 10
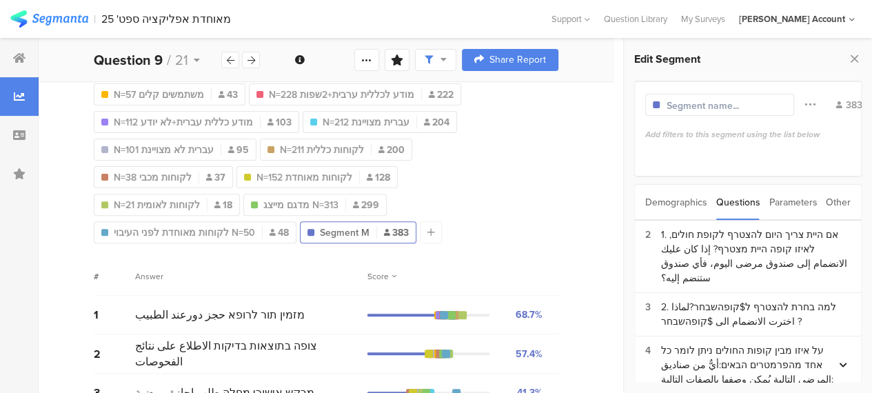
click at [798, 204] on div "Parameters" at bounding box center [792, 202] width 48 height 35
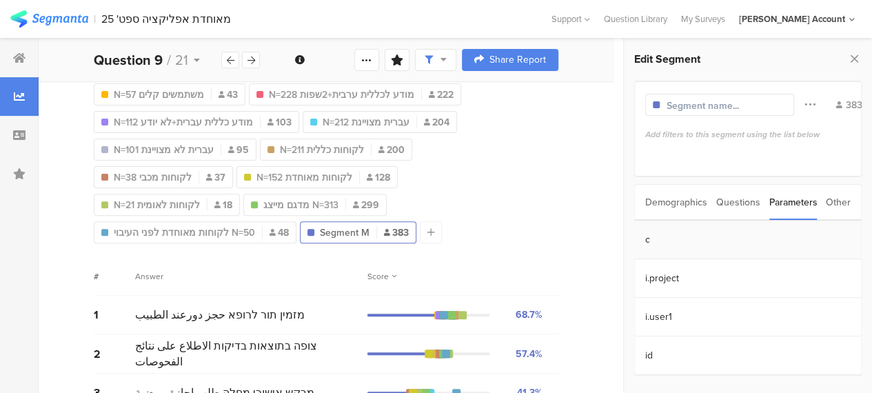
click at [650, 238] on section "c" at bounding box center [748, 239] width 226 height 39
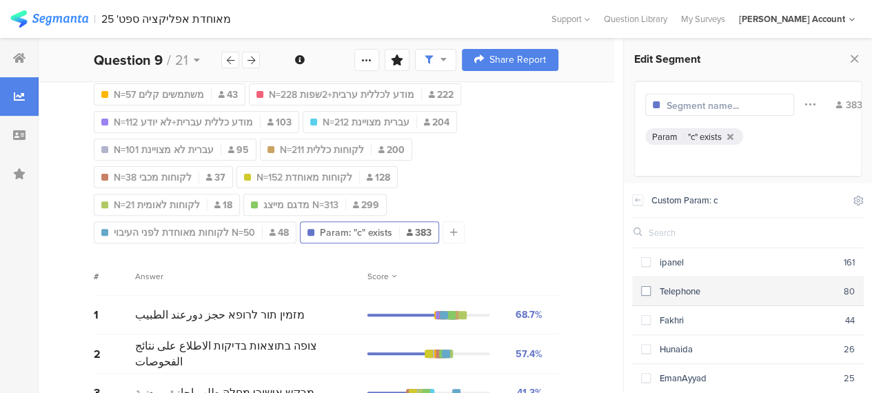
click at [647, 287] on span at bounding box center [646, 291] width 10 height 10
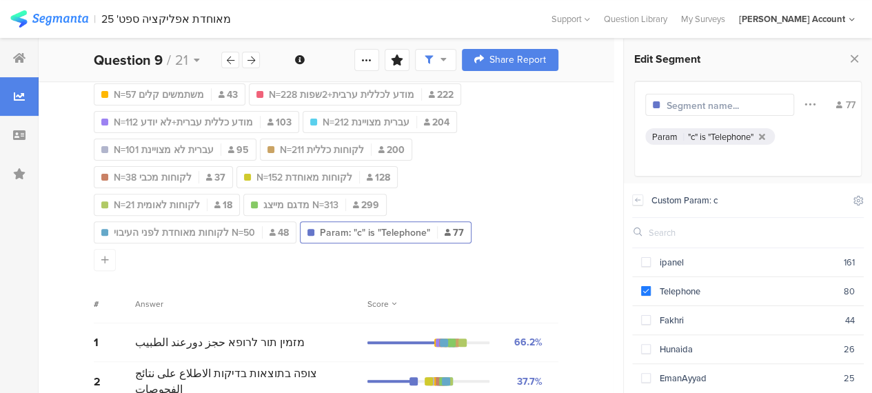
click at [309, 267] on div "All Respondents 383 N=256 משתמשים כבדים 256 N=57 משתמשים קלים 43 N=228 מודע לכל…" at bounding box center [285, 160] width 383 height 220
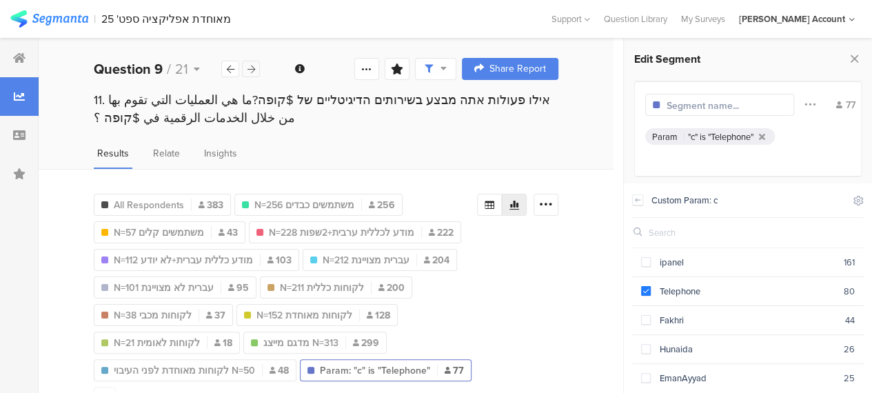
click at [252, 72] on icon at bounding box center [251, 69] width 8 height 9
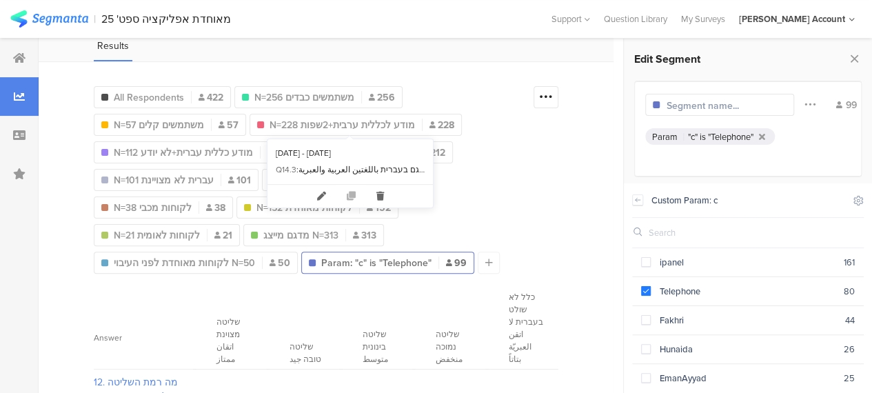
scroll to position [138, 0]
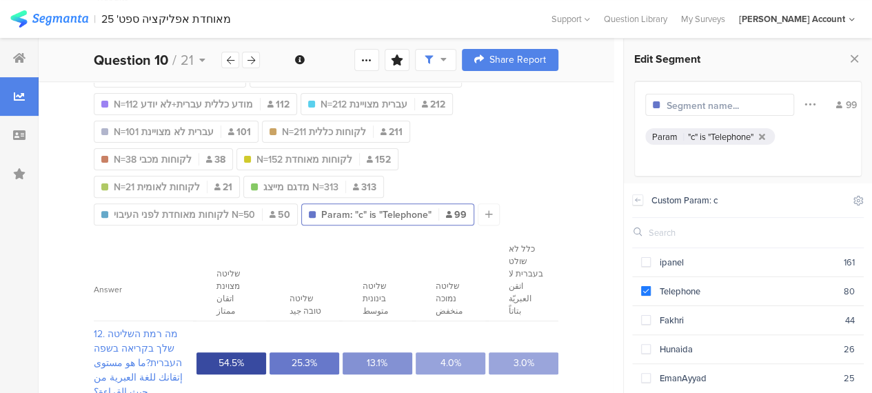
click at [572, 206] on div "All Respondents 422 N=256 משתמשים כבדים 256 N=57 משתמשים קלים 57 N=228 מודע לכל…" at bounding box center [326, 281] width 575 height 537
click at [704, 136] on div ""c" is "Telephone"" at bounding box center [720, 136] width 65 height 13
click at [720, 106] on input "text" at bounding box center [726, 106] width 120 height 14
click at [436, 240] on section "שליטה נמוכה منخفض" at bounding box center [450, 279] width 70 height 81
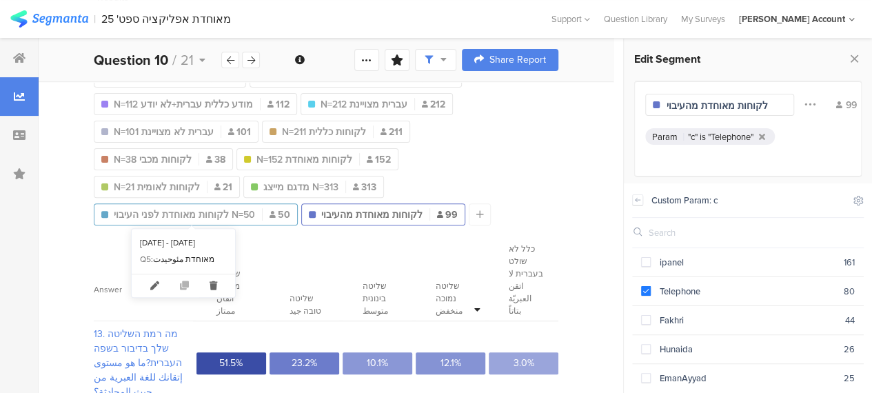
click at [226, 212] on span "לקוחות מאוחדת לפני העיבוי N=50" at bounding box center [184, 214] width 141 height 14
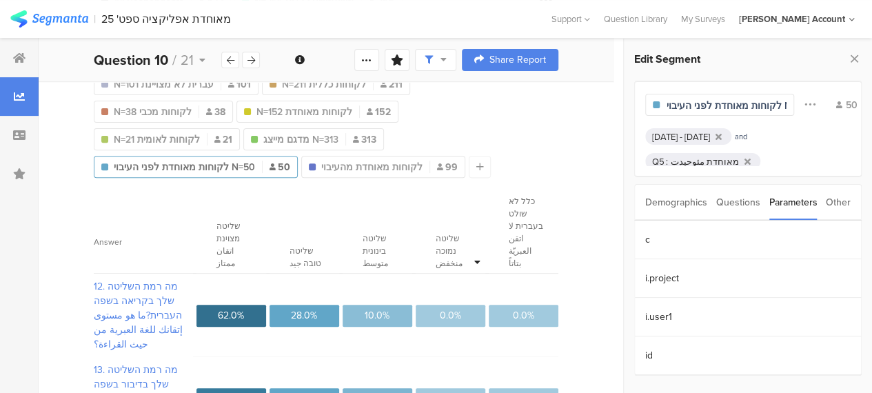
scroll to position [207, 0]
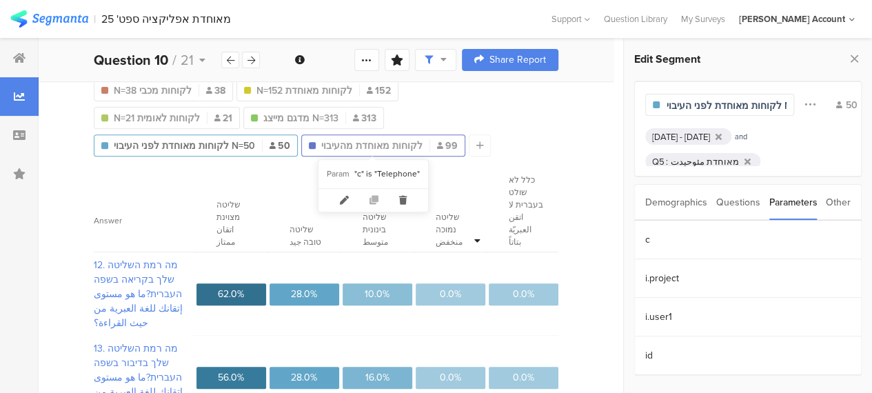
click at [373, 140] on span "לקוחות מאוחדת מהעיבוי" at bounding box center [371, 145] width 101 height 14
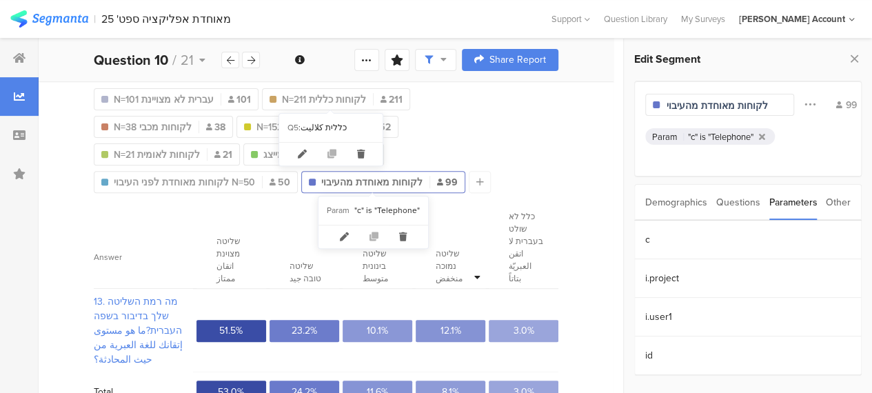
scroll to position [174, 0]
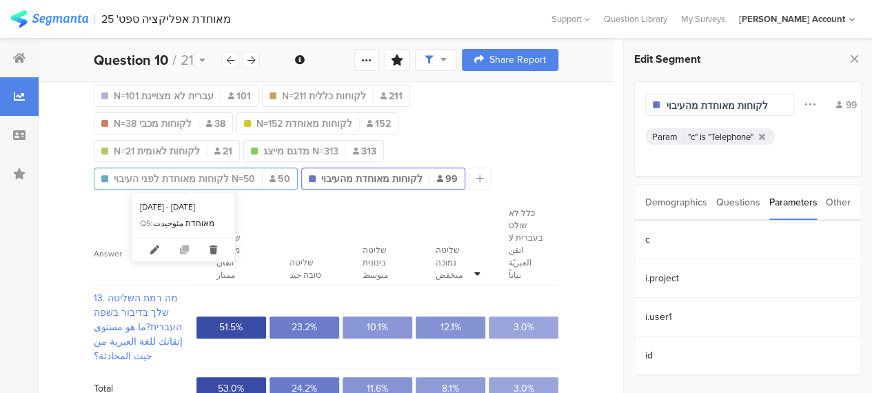
click at [238, 182] on span "לקוחות מאוחדת לפני העיבוי N=50" at bounding box center [184, 179] width 141 height 14
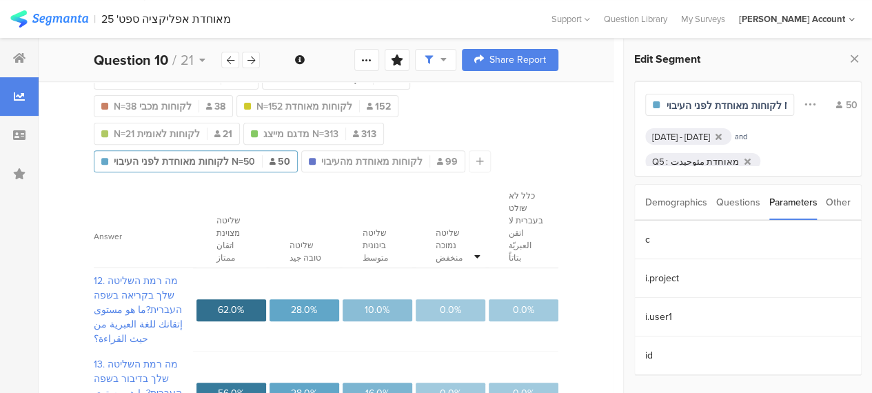
scroll to position [174, 0]
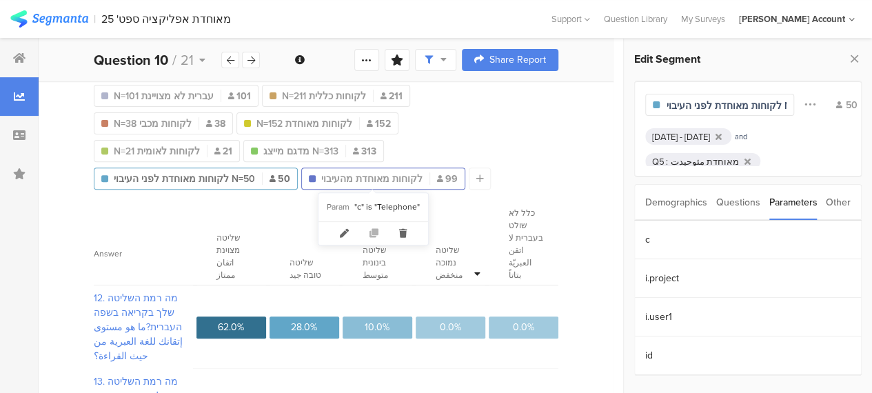
click at [368, 176] on span "לקוחות מאוחדת מהעיבוי" at bounding box center [371, 179] width 101 height 14
type input "לקוחות מאוחדת מהעיבוי"
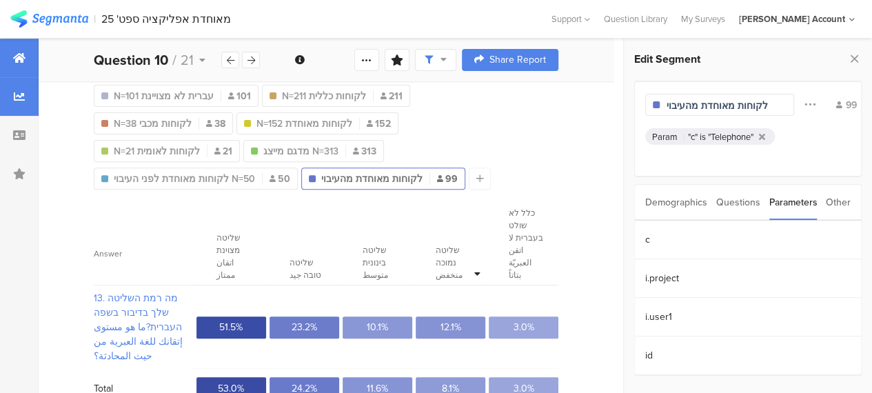
click at [29, 54] on div at bounding box center [19, 58] width 39 height 39
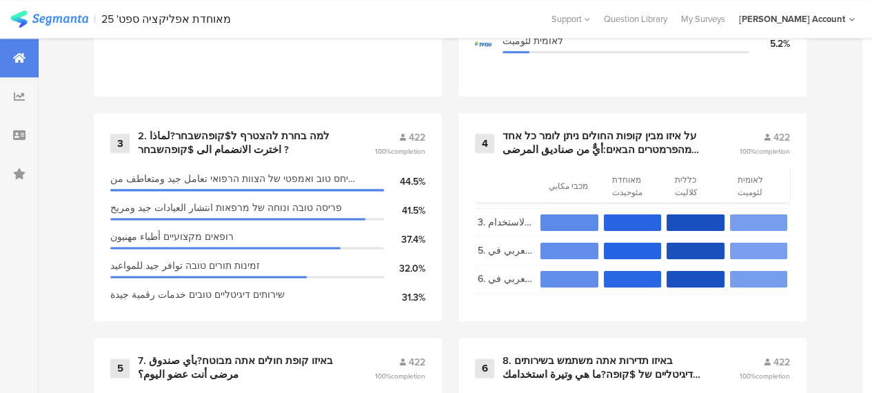
scroll to position [827, 0]
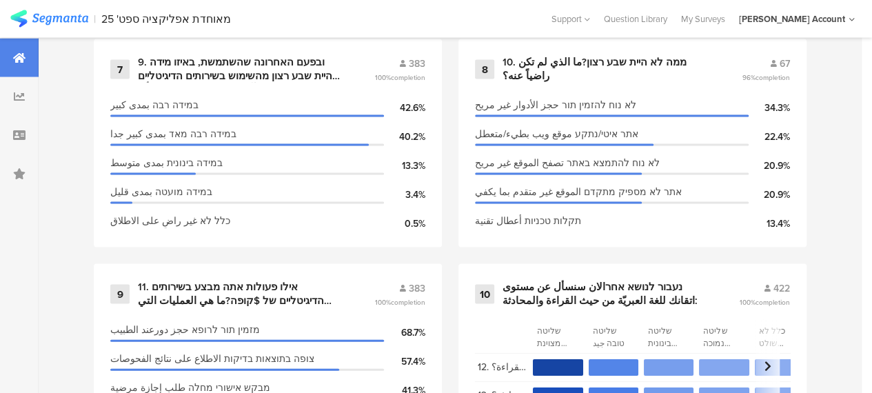
scroll to position [1240, 0]
